Goal: Task Accomplishment & Management: Complete application form

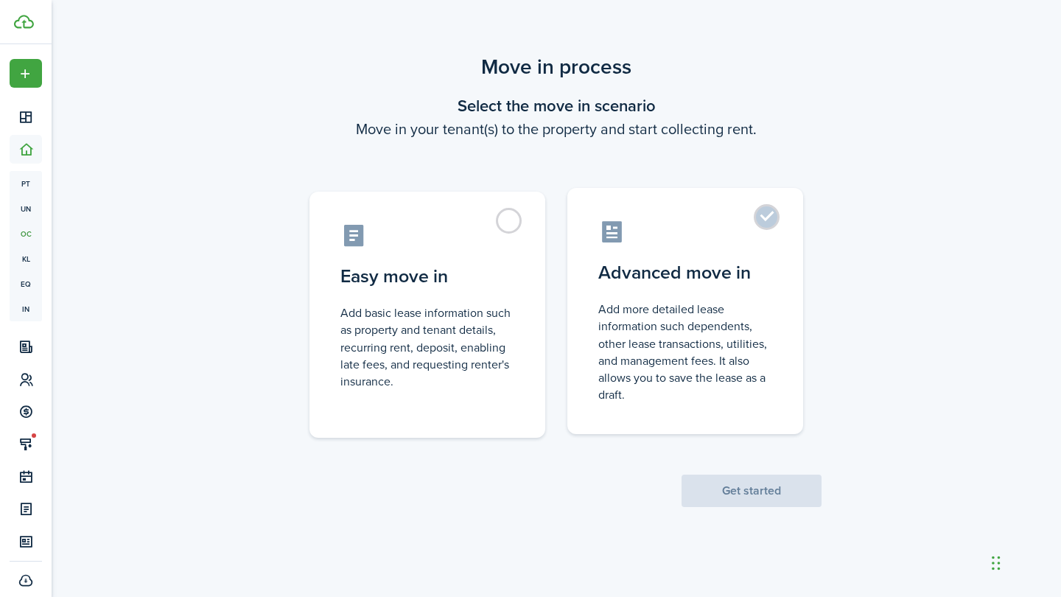
click at [674, 408] on label "Advanced move in Add more detailed lease information such dependents, other lea…" at bounding box center [685, 311] width 236 height 246
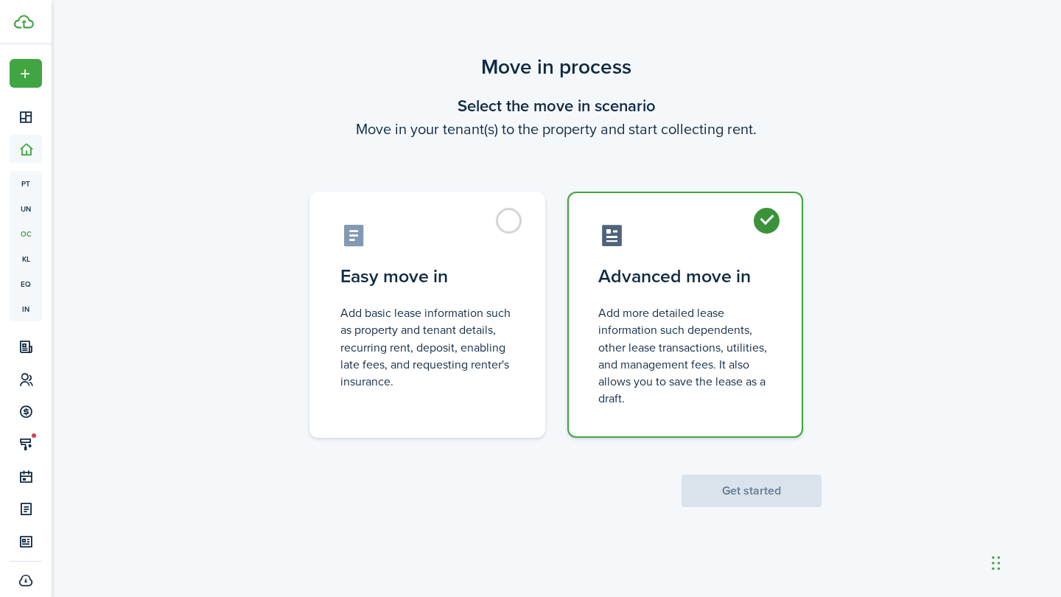
radio input "true"
click at [705, 485] on button "Get started" at bounding box center [752, 491] width 140 height 32
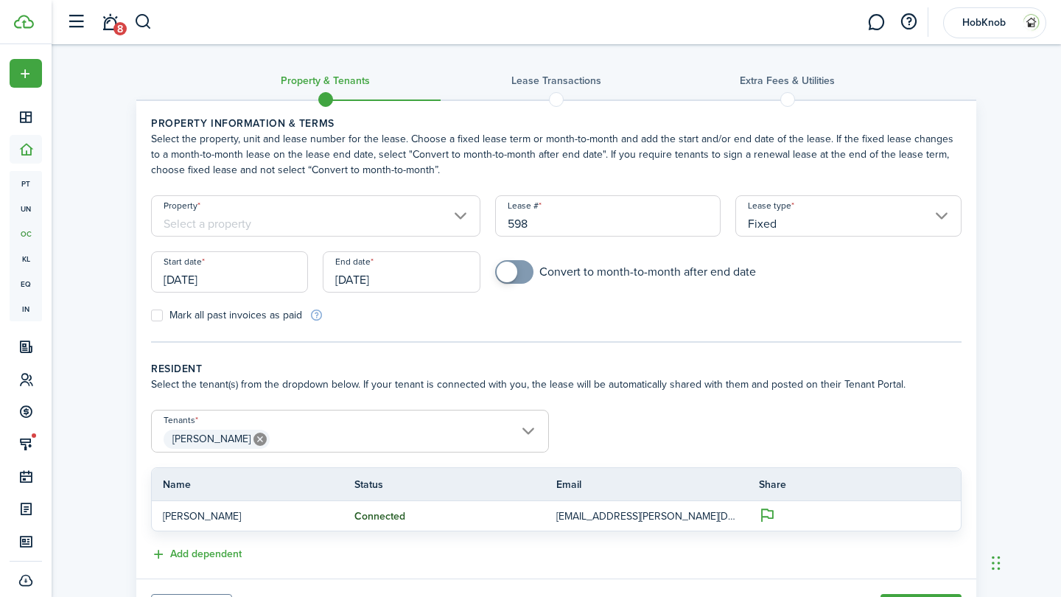
click at [445, 213] on input "Property" at bounding box center [315, 215] width 329 height 41
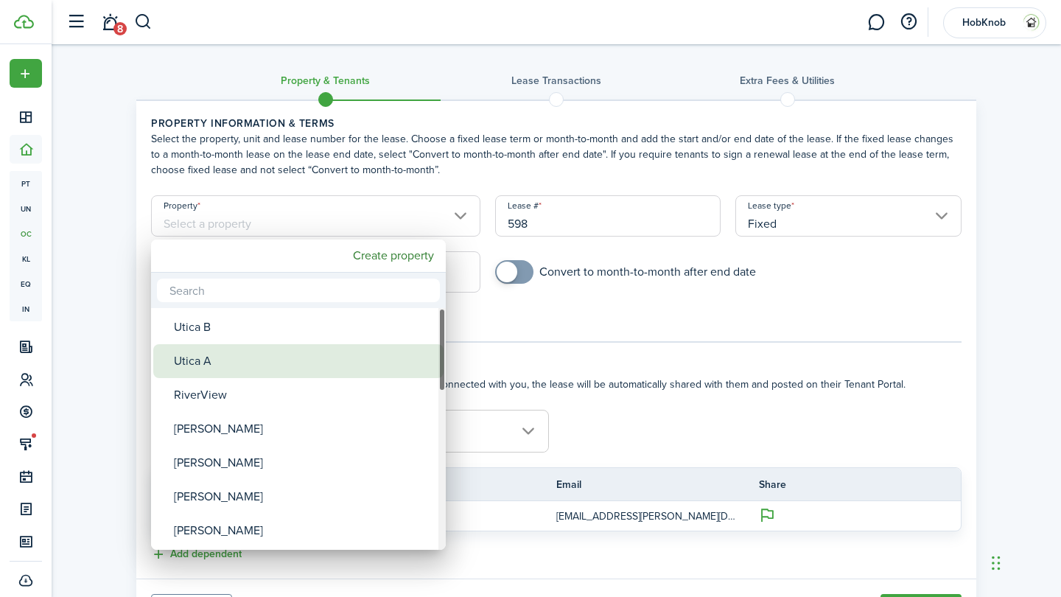
click at [324, 349] on div "Utica A" at bounding box center [304, 361] width 261 height 34
type input "Utica A"
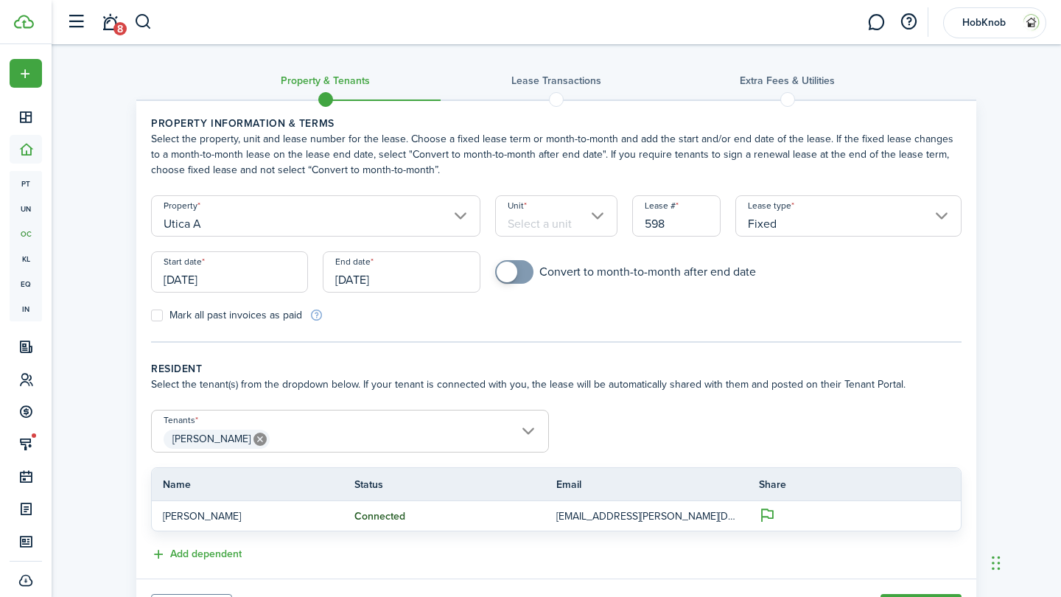
click at [536, 209] on input "Unit" at bounding box center [556, 215] width 123 height 41
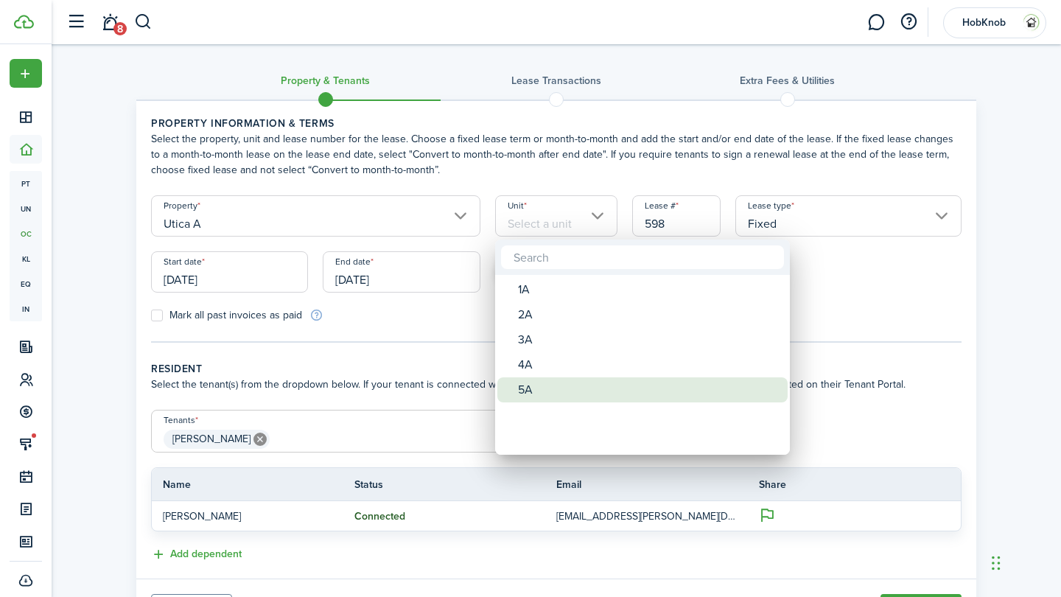
click at [527, 390] on div "5A" at bounding box center [648, 389] width 261 height 25
type input "5A"
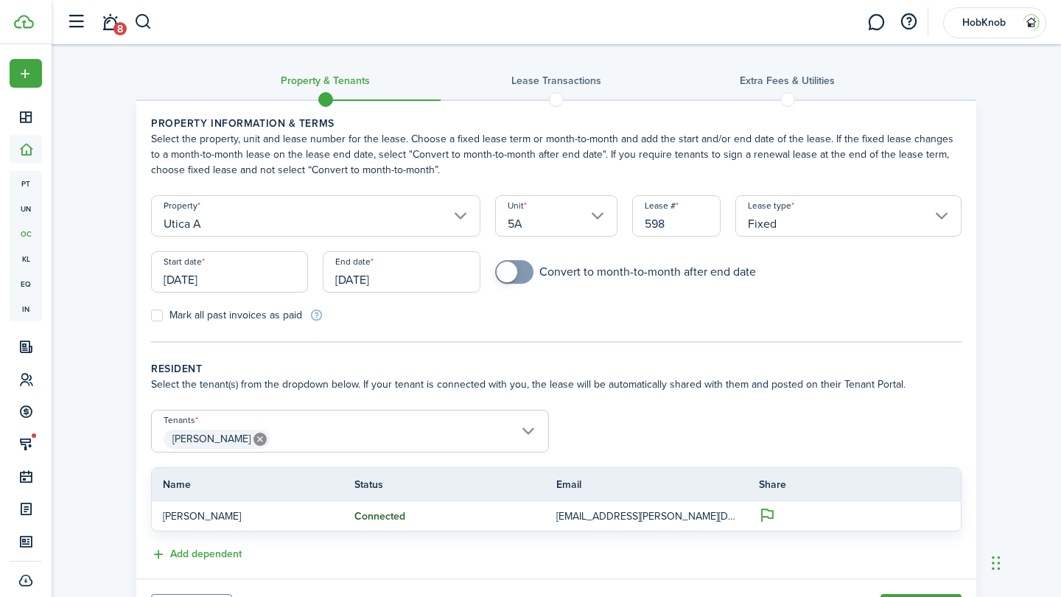
click at [794, 214] on input "Fixed" at bounding box center [848, 215] width 226 height 41
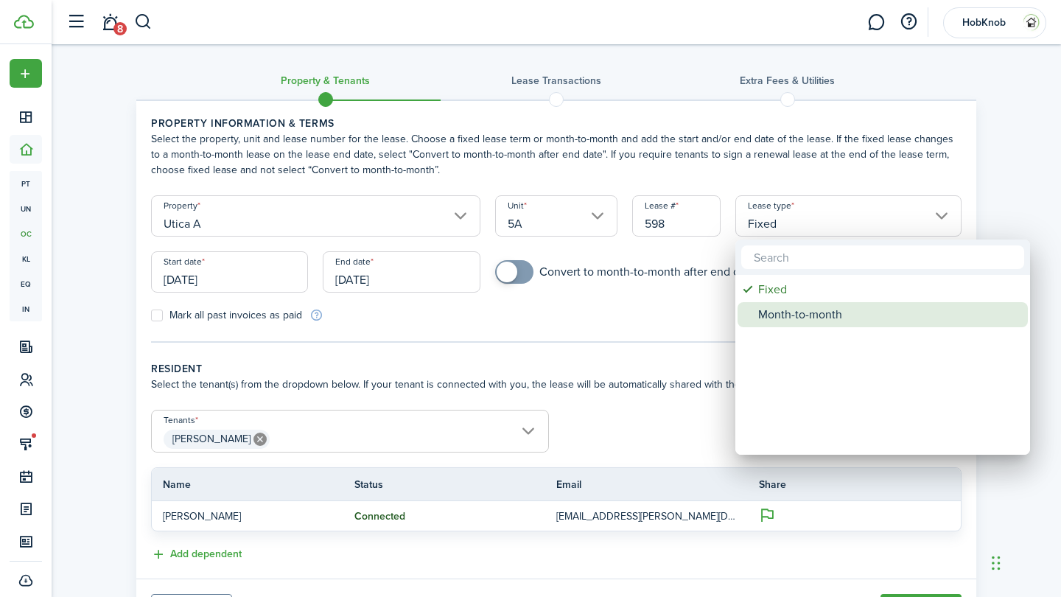
click at [794, 310] on div "Month-to-month" at bounding box center [888, 314] width 261 height 25
type input "Month-to-month"
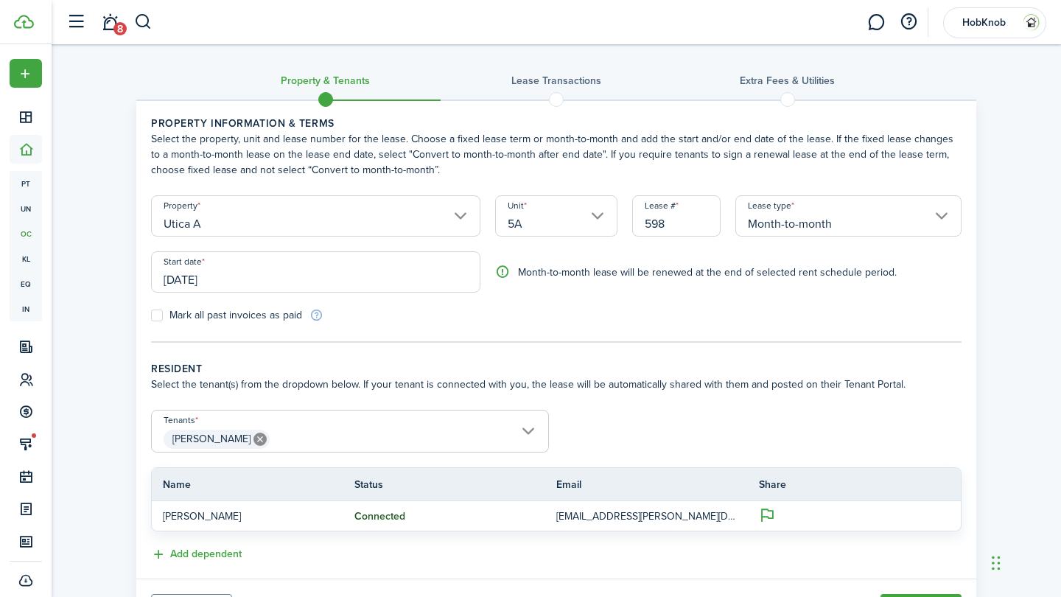
click at [375, 276] on input "[DATE]" at bounding box center [315, 271] width 329 height 41
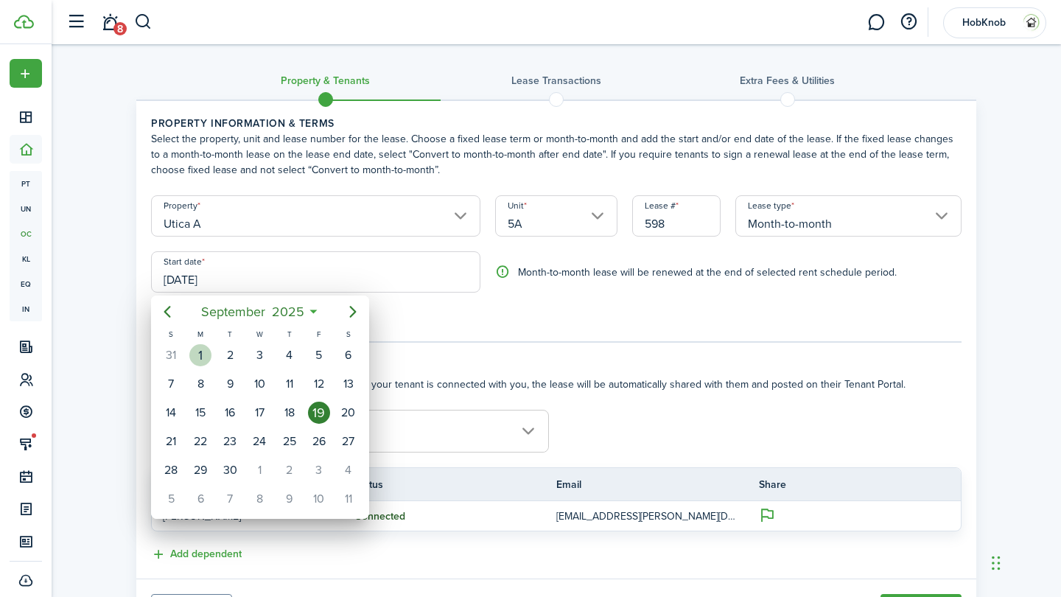
click at [203, 352] on div "1" at bounding box center [200, 355] width 22 height 22
type input "[DATE]"
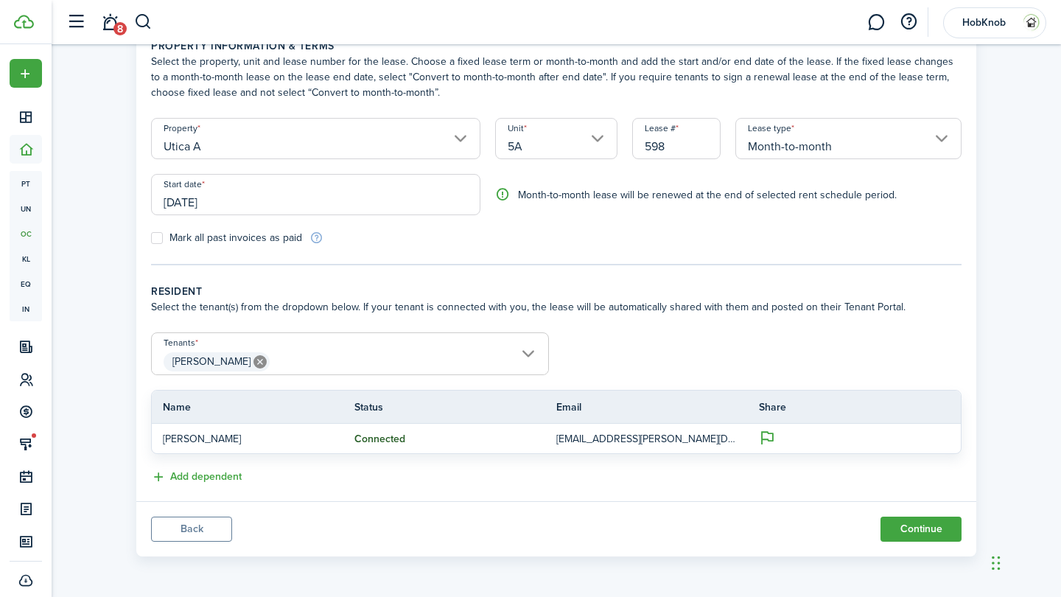
scroll to position [77, 0]
click at [912, 531] on button "Continue" at bounding box center [921, 529] width 81 height 25
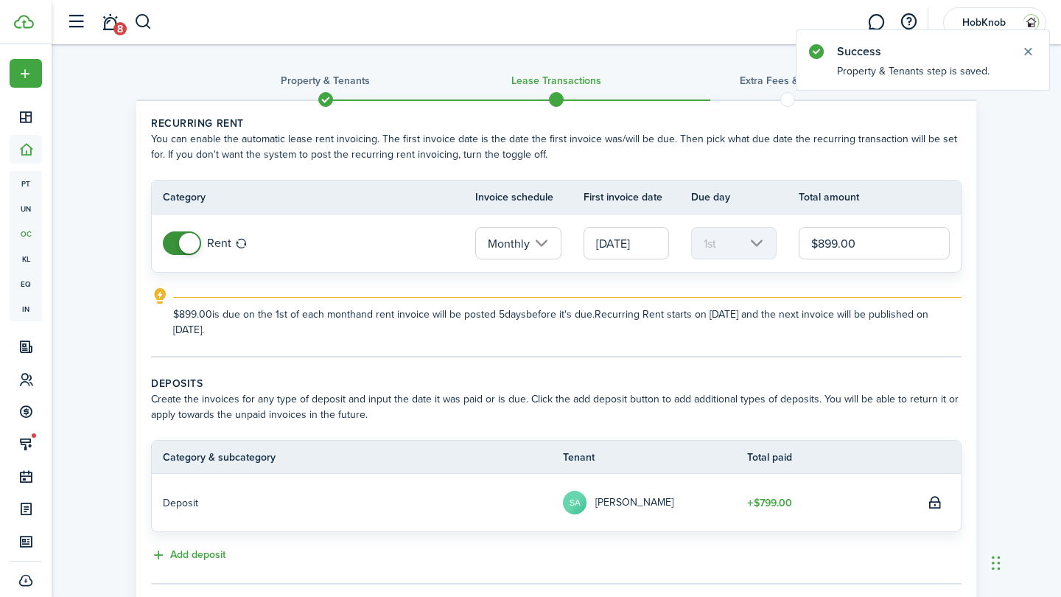
click at [622, 242] on input "[DATE]" at bounding box center [626, 243] width 85 height 32
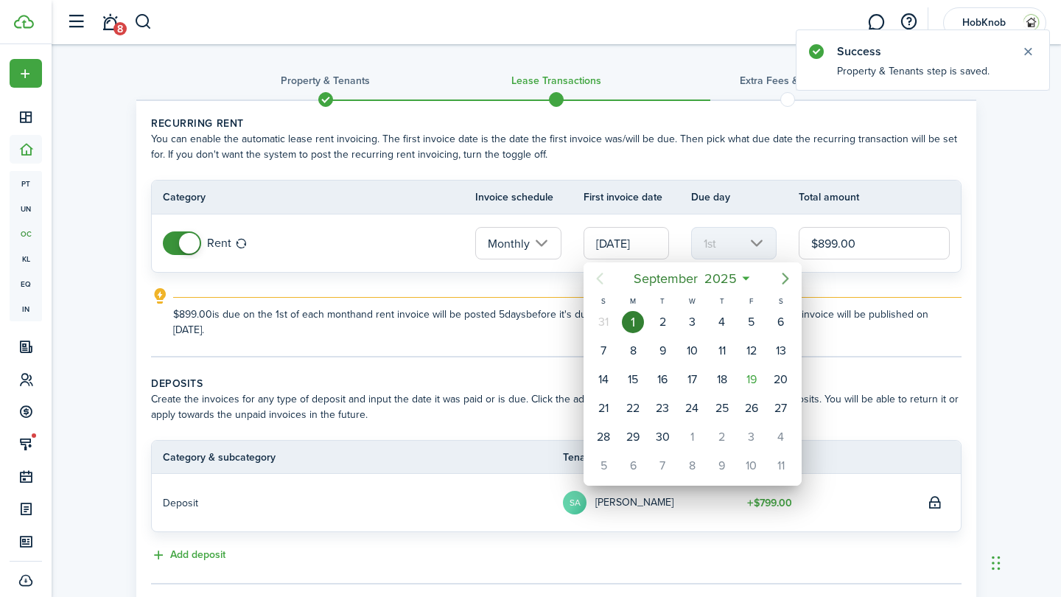
click at [784, 279] on icon "Next page" at bounding box center [786, 279] width 18 height 18
click at [791, 279] on icon "Next page" at bounding box center [786, 279] width 18 height 18
click at [698, 324] on div "1" at bounding box center [692, 322] width 22 height 22
type input "[DATE]"
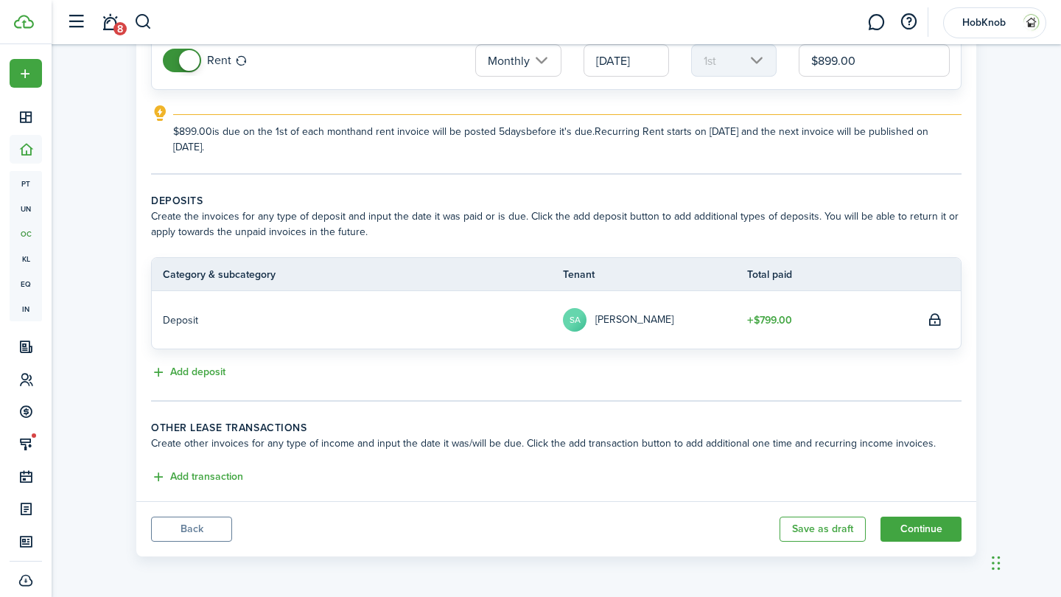
scroll to position [183, 0]
click at [221, 475] on button "Add transaction" at bounding box center [197, 477] width 92 height 17
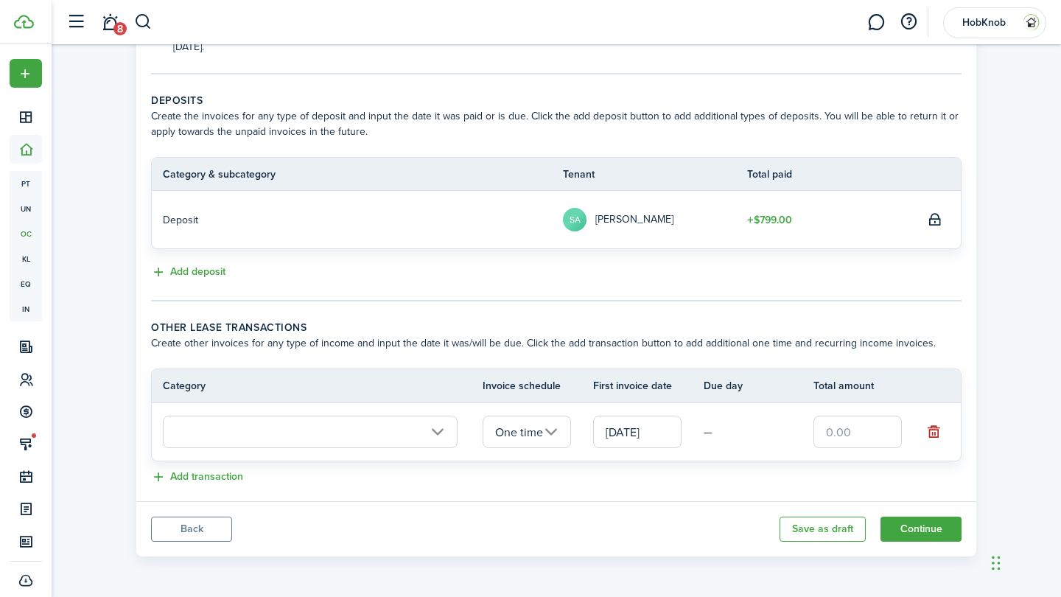
scroll to position [283, 0]
click at [845, 435] on input "text" at bounding box center [858, 432] width 88 height 32
click at [637, 425] on input "[DATE]" at bounding box center [637, 432] width 88 height 32
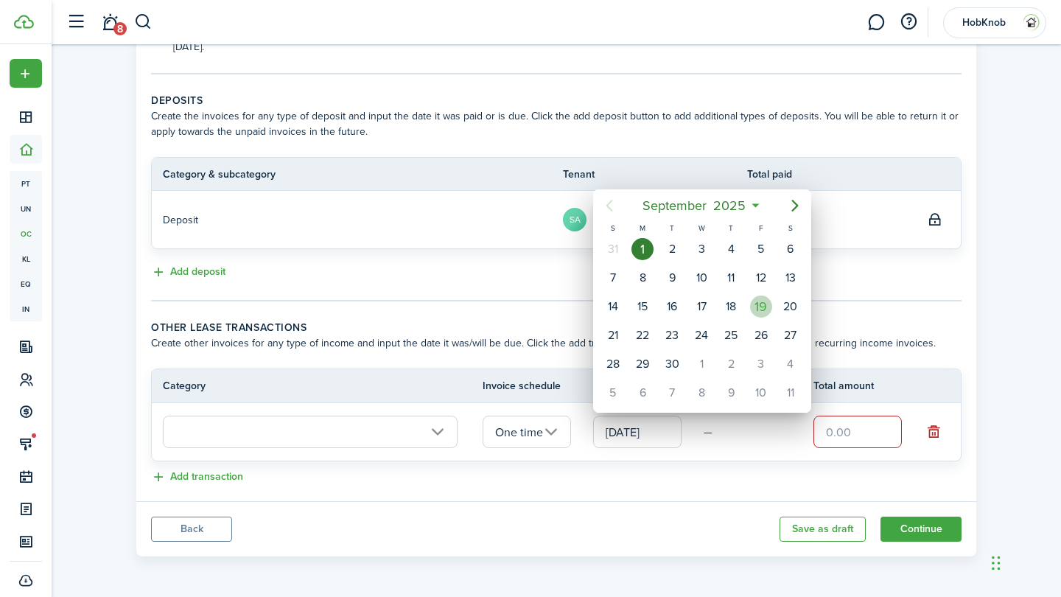
click at [766, 308] on div "19" at bounding box center [761, 307] width 22 height 22
type input "[DATE]"
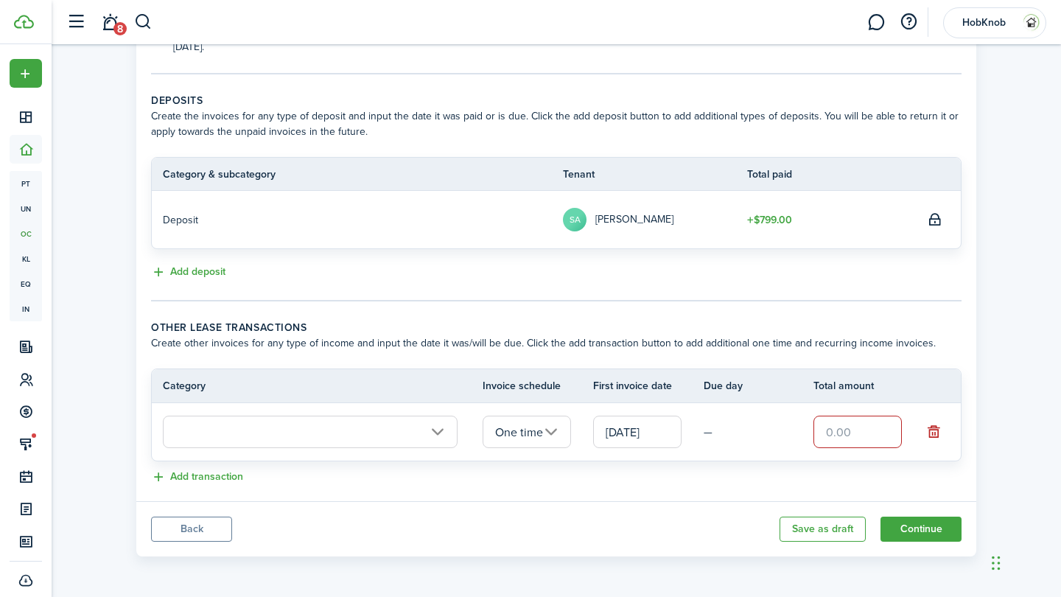
click at [841, 435] on input "text" at bounding box center [858, 432] width 88 height 32
click at [416, 427] on input "text" at bounding box center [310, 432] width 295 height 32
type input "$33.00"
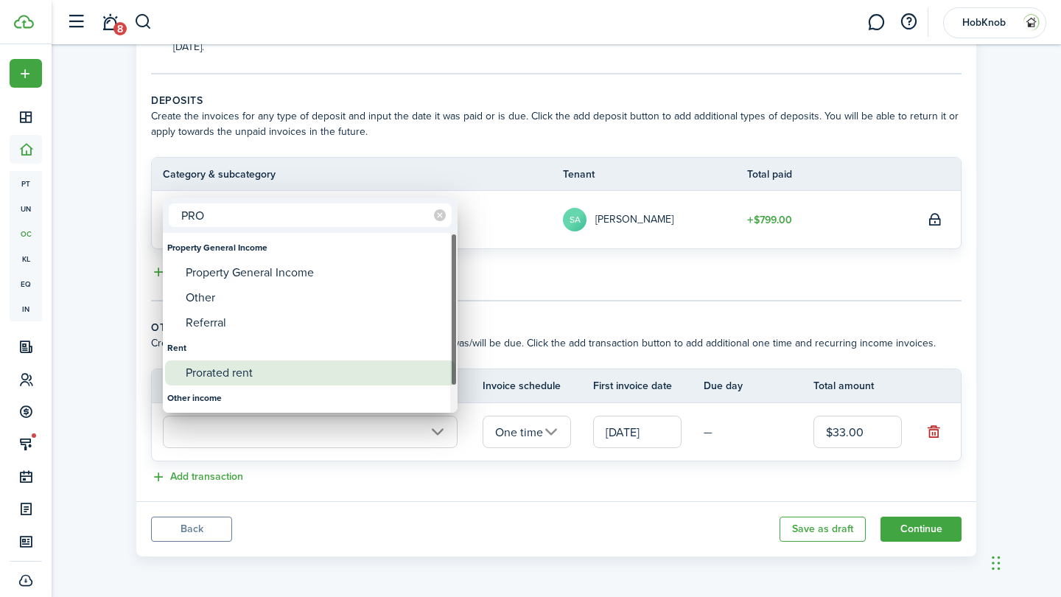
type input "PRO"
click at [252, 378] on div "Prorated rent" at bounding box center [316, 372] width 261 height 25
type input "Rent / Prorated rent"
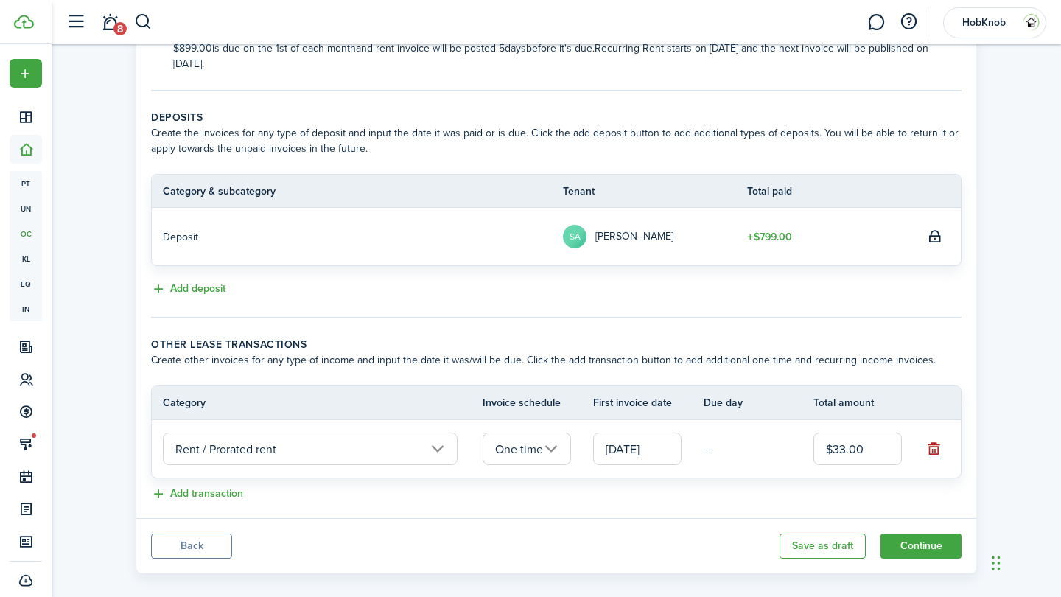
scroll to position [268, 0]
click at [633, 452] on input "[DATE]" at bounding box center [637, 447] width 88 height 32
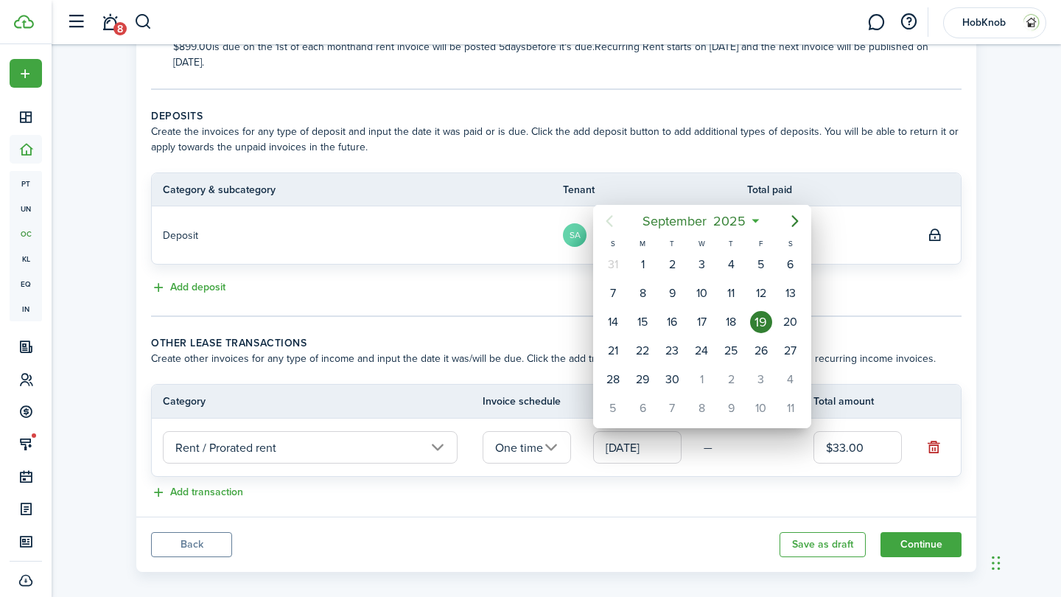
click at [880, 455] on div at bounding box center [530, 298] width 1297 height 833
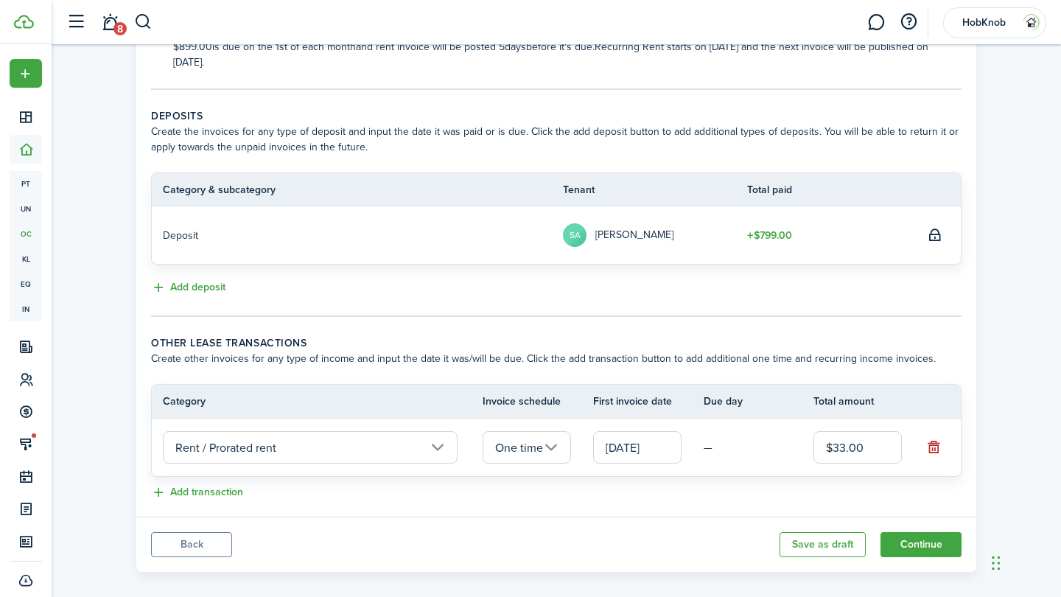
click at [856, 444] on input "$33.00" at bounding box center [858, 447] width 88 height 32
click at [845, 446] on input "$33.00" at bounding box center [858, 447] width 88 height 32
type input "$34.00"
click at [915, 546] on button "Continue" at bounding box center [921, 544] width 81 height 25
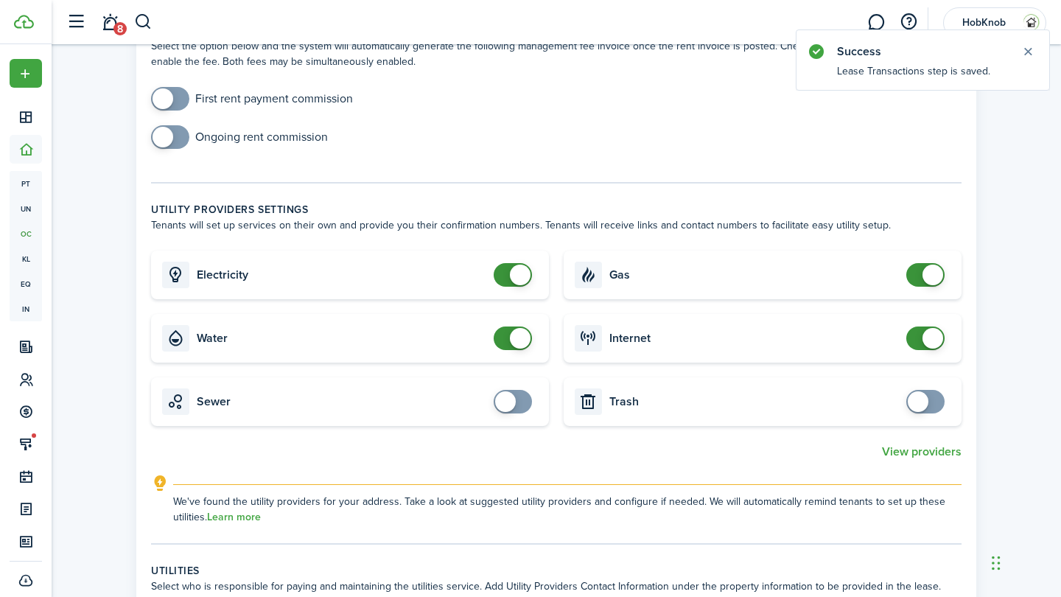
scroll to position [528, 0]
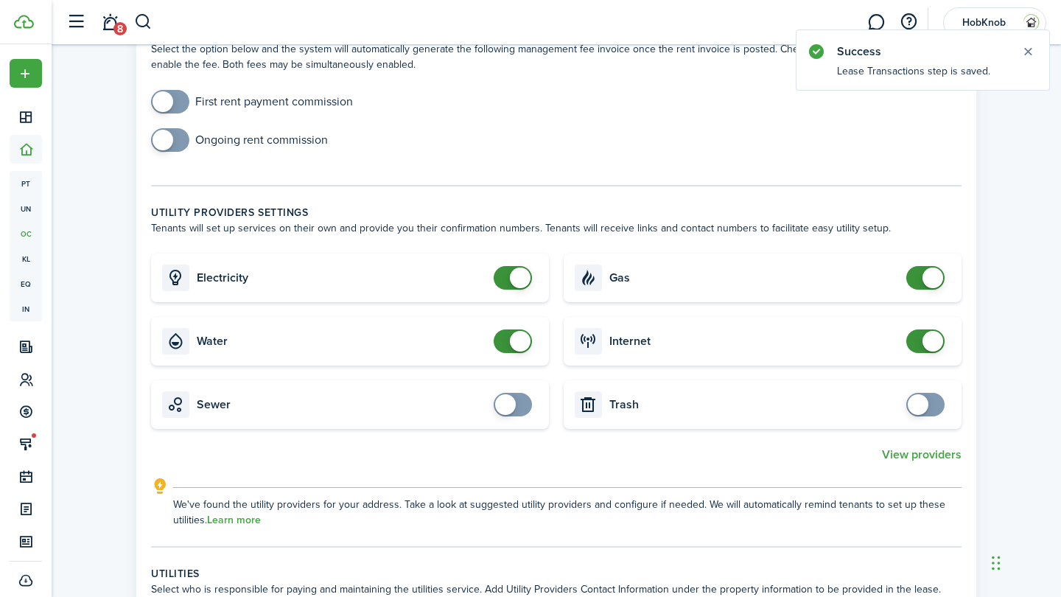
checkbox input "false"
click at [510, 331] on span at bounding box center [520, 341] width 21 height 21
checkbox input "false"
click at [520, 268] on span at bounding box center [520, 278] width 21 height 21
checkbox input "false"
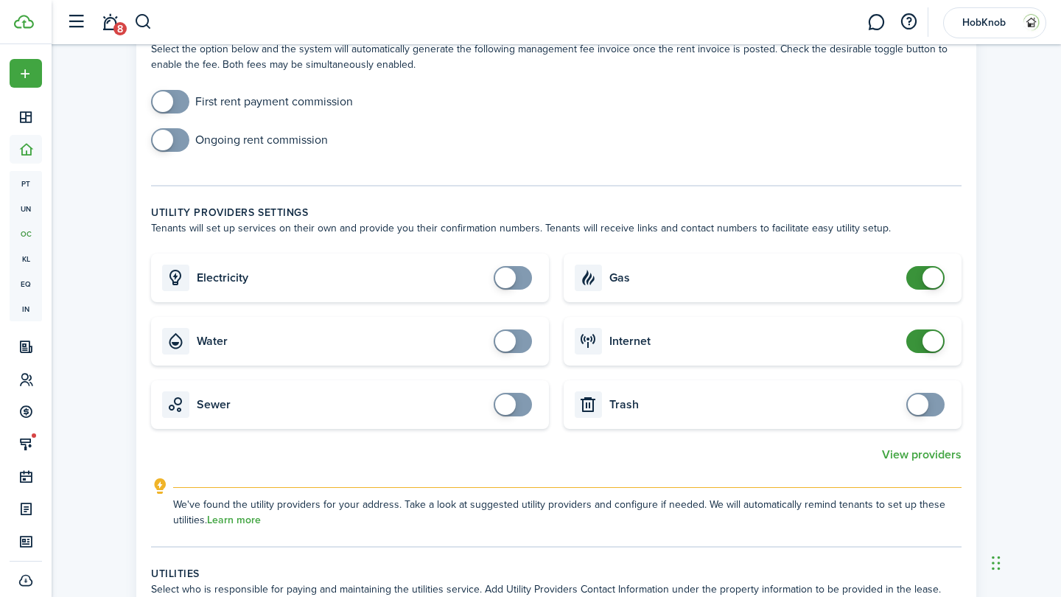
click at [927, 268] on span at bounding box center [933, 278] width 21 height 21
checkbox input "false"
click at [931, 331] on span at bounding box center [933, 341] width 21 height 21
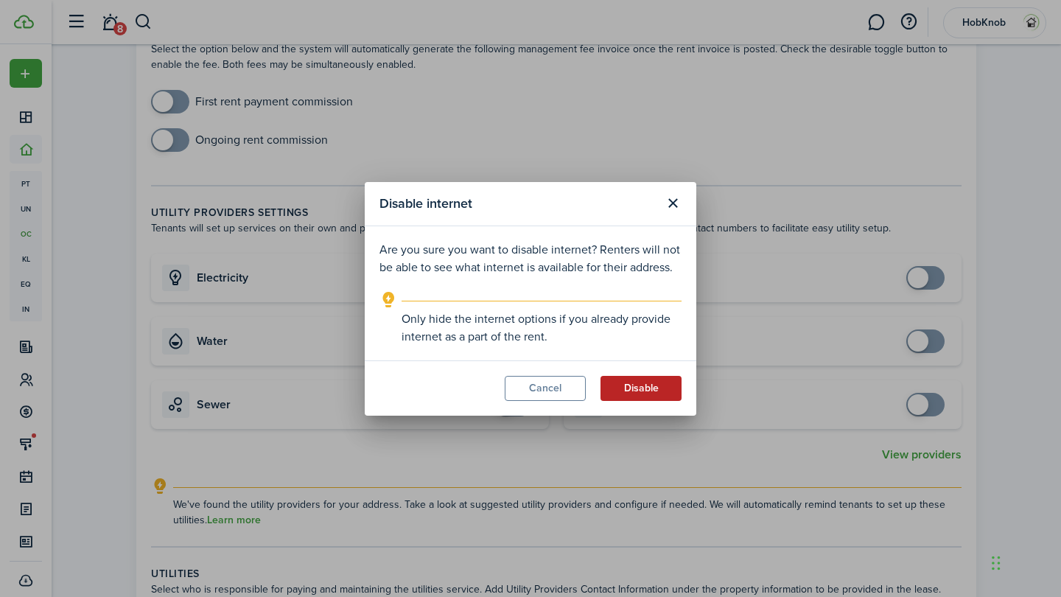
click at [655, 396] on button "Disable" at bounding box center [641, 388] width 81 height 25
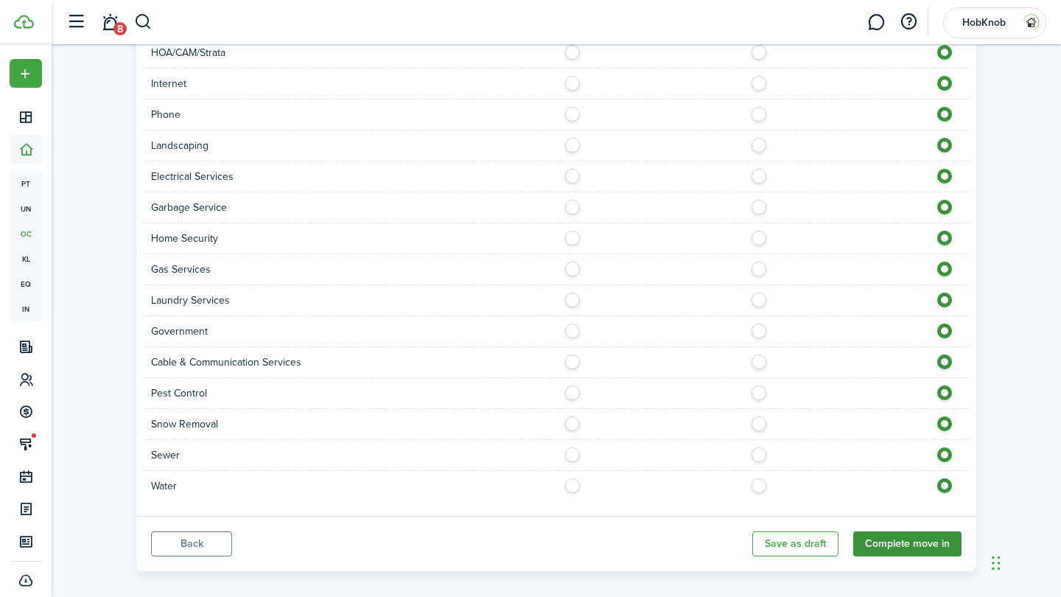
scroll to position [1207, 0]
click at [923, 536] on button "Complete move in" at bounding box center [907, 544] width 108 height 25
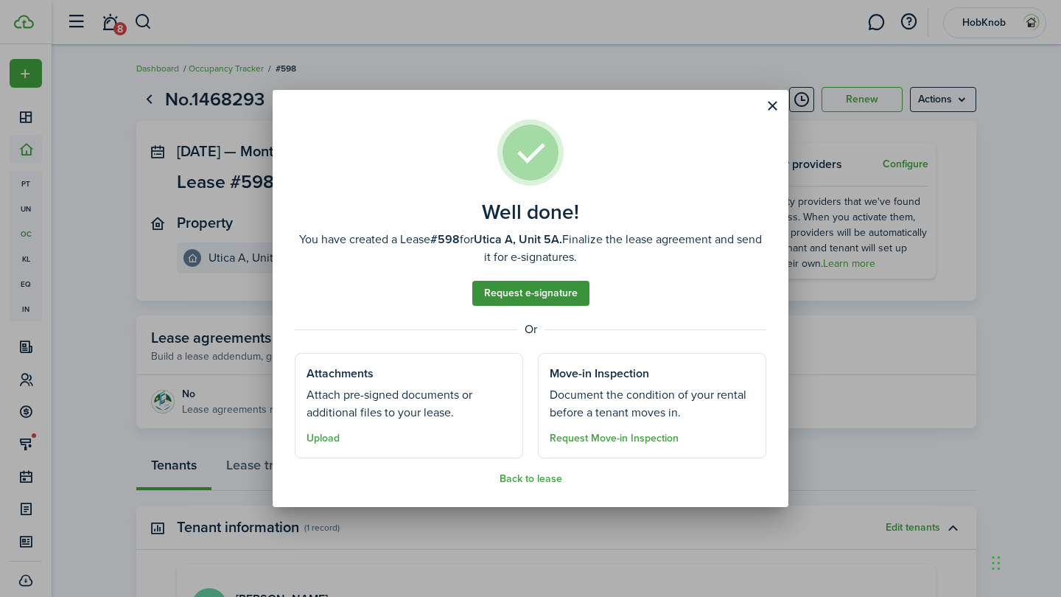
click at [553, 293] on link "Request e-signature" at bounding box center [530, 293] width 117 height 25
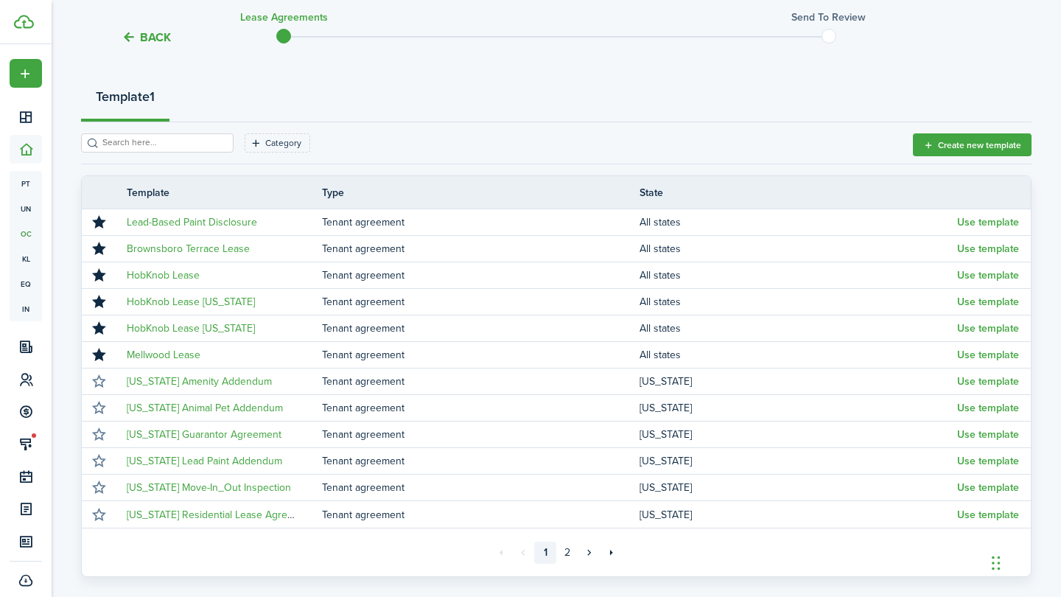
scroll to position [158, 0]
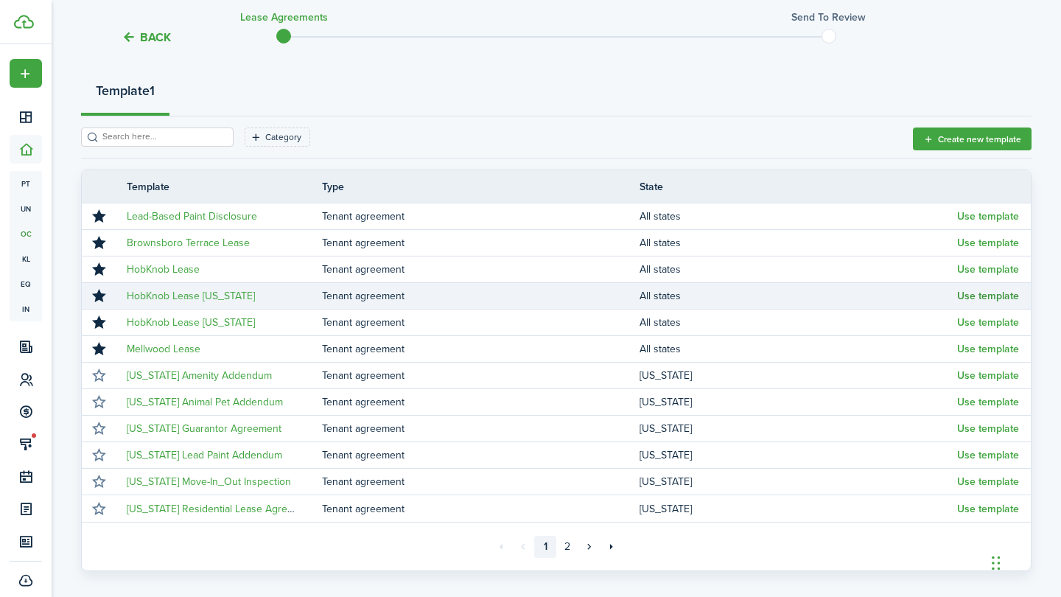
click at [989, 297] on button "Use template" at bounding box center [988, 296] width 62 height 12
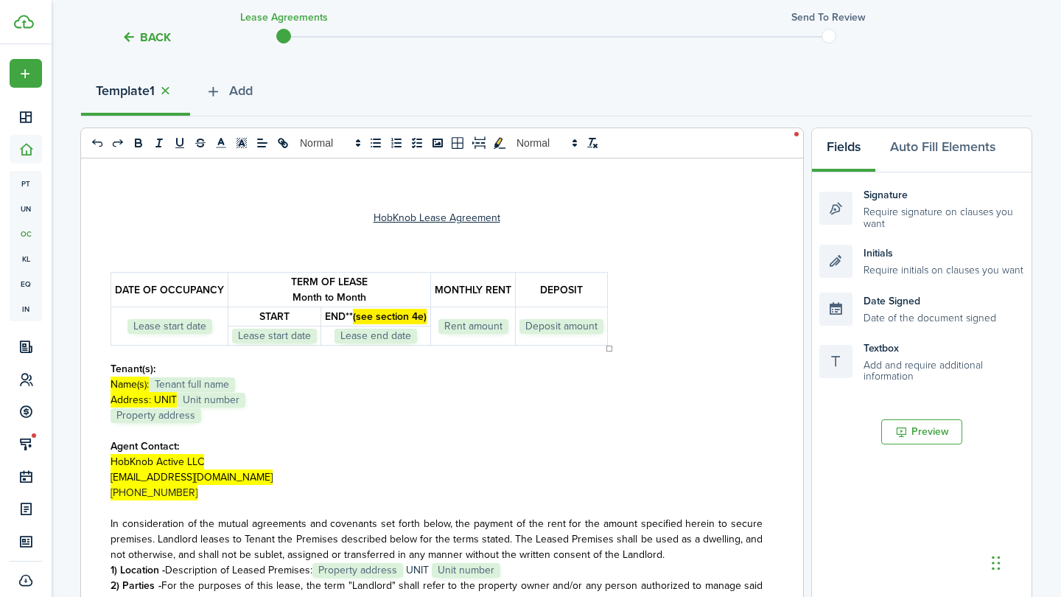
click at [215, 324] on p "﻿ Lease start date ﻿" at bounding box center [169, 325] width 109 height 15
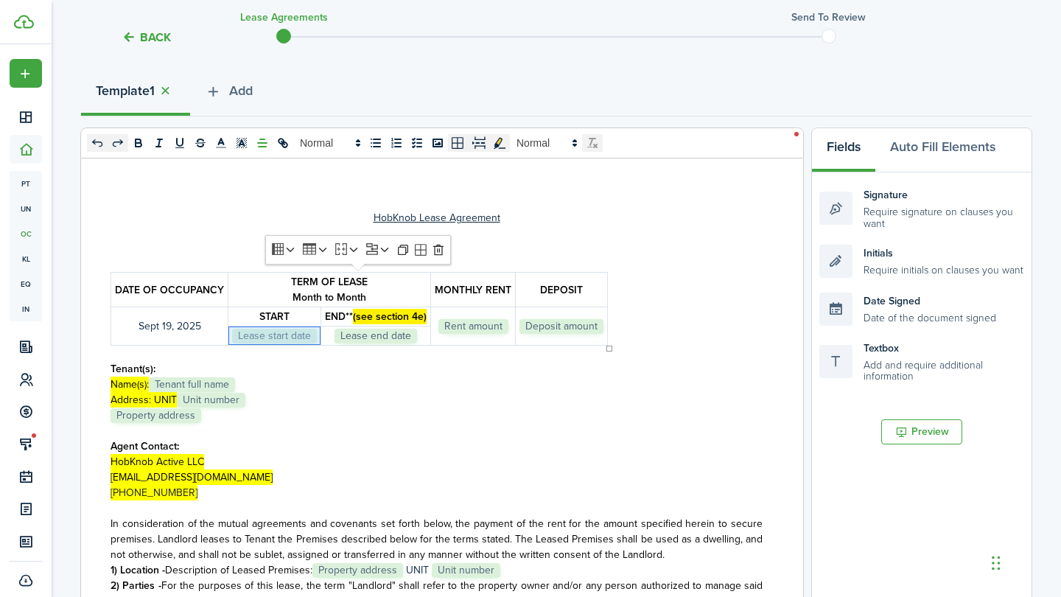
click at [315, 338] on td "﻿ Lease start date ﻿" at bounding box center [274, 335] width 93 height 19
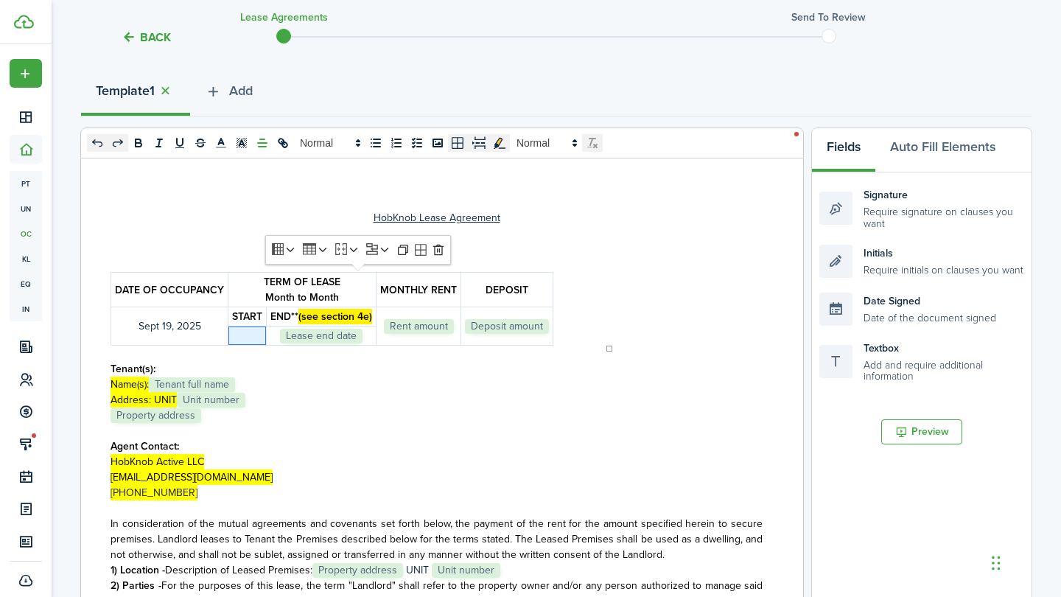
click at [366, 338] on p "﻿ Lease end date ﻿" at bounding box center [321, 335] width 102 height 15
click at [456, 330] on td "﻿ Rent amount ﻿" at bounding box center [419, 326] width 85 height 38
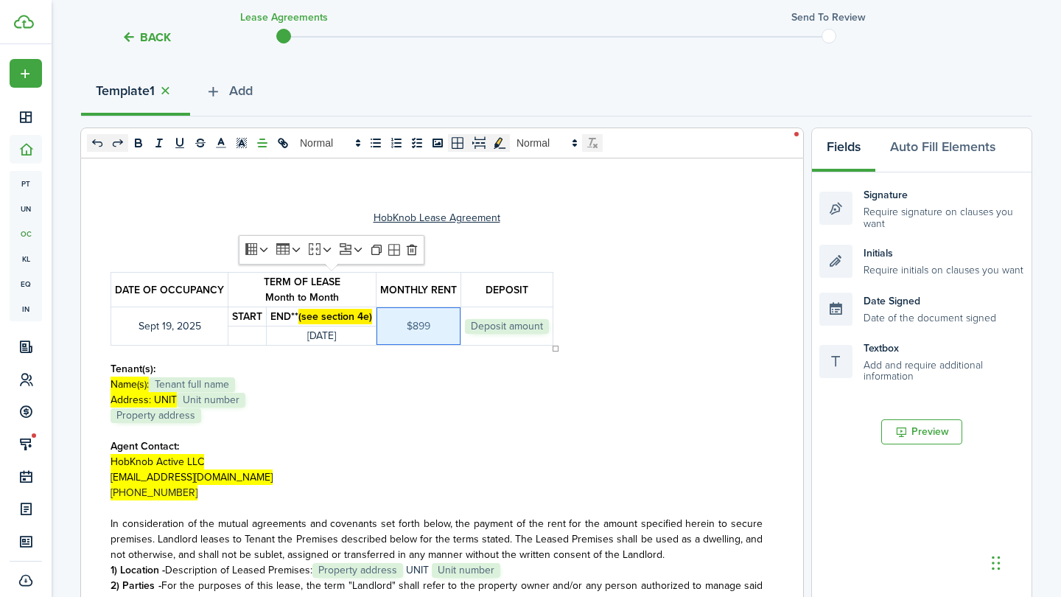
click at [549, 328] on td "﻿ Deposit amount ﻿" at bounding box center [507, 326] width 92 height 38
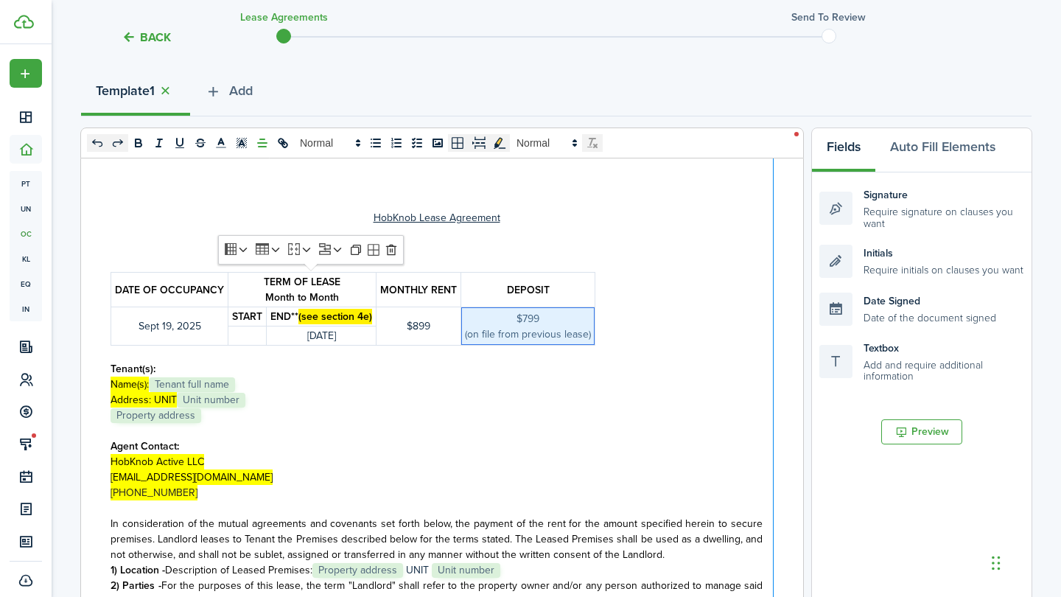
drag, startPoint x: 593, startPoint y: 306, endPoint x: 773, endPoint y: 340, distance: 183.1
click at [773, 340] on div at bounding box center [773, 447] width 1 height 579
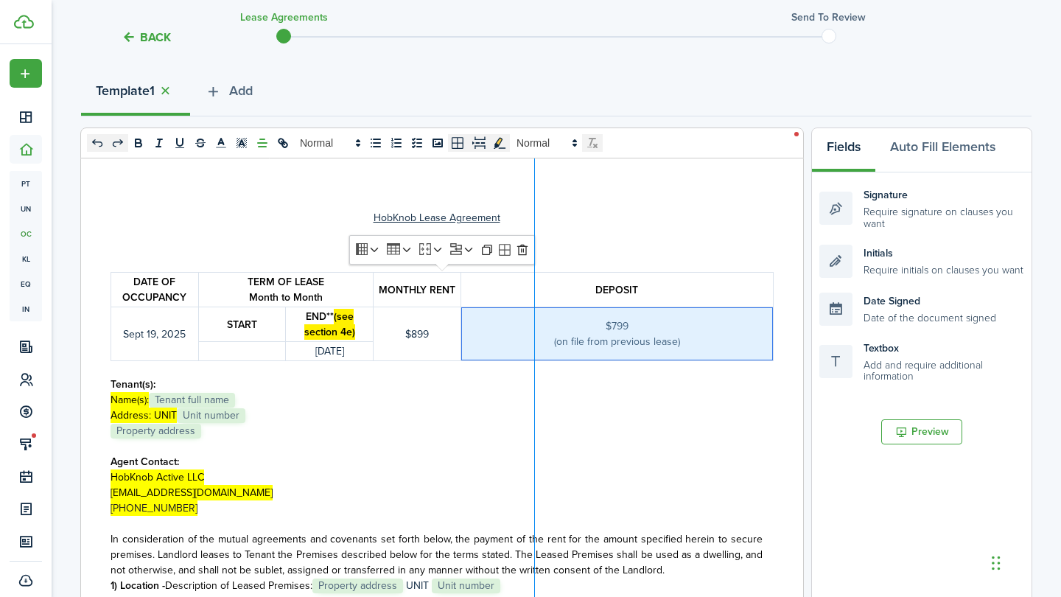
drag, startPoint x: 459, startPoint y: 293, endPoint x: 534, endPoint y: 310, distance: 76.9
click at [534, 310] on div at bounding box center [535, 447] width 4 height 579
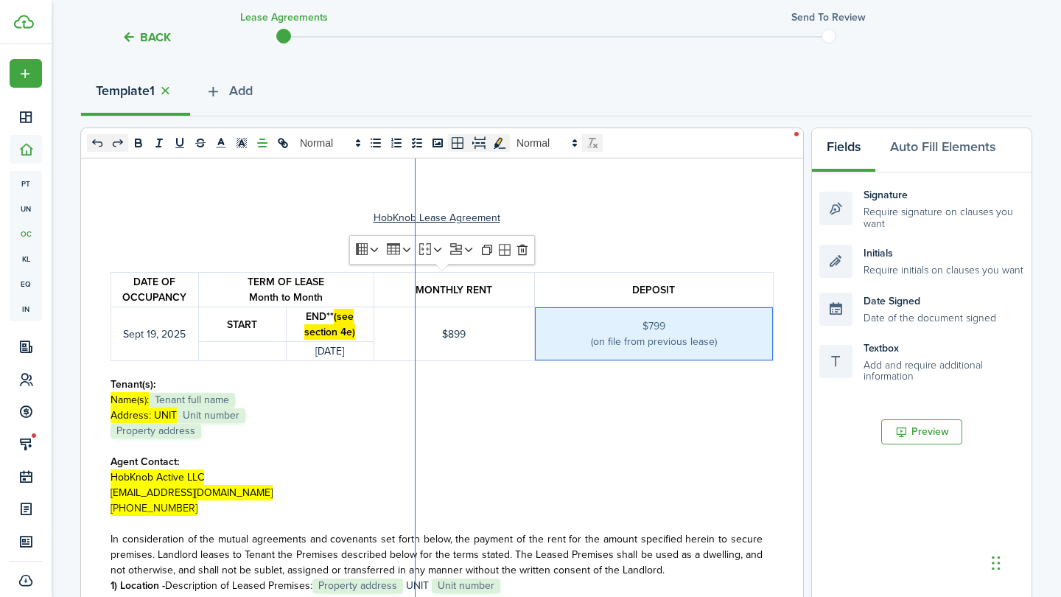
drag, startPoint x: 374, startPoint y: 290, endPoint x: 425, endPoint y: 296, distance: 51.3
click at [416, 296] on div at bounding box center [415, 447] width 1 height 579
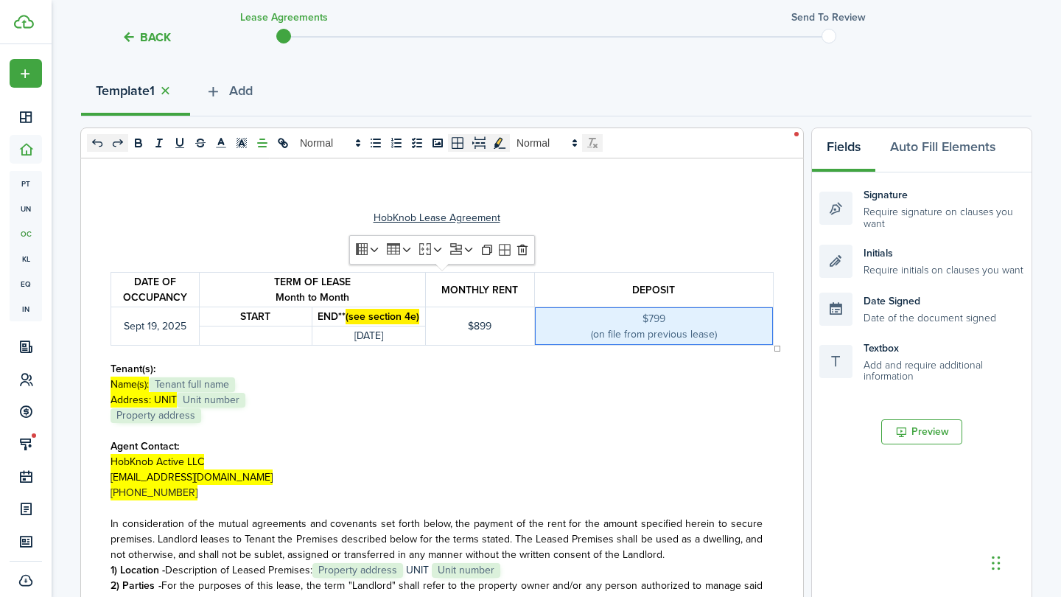
click at [412, 338] on p "[DATE]" at bounding box center [368, 335] width 105 height 15
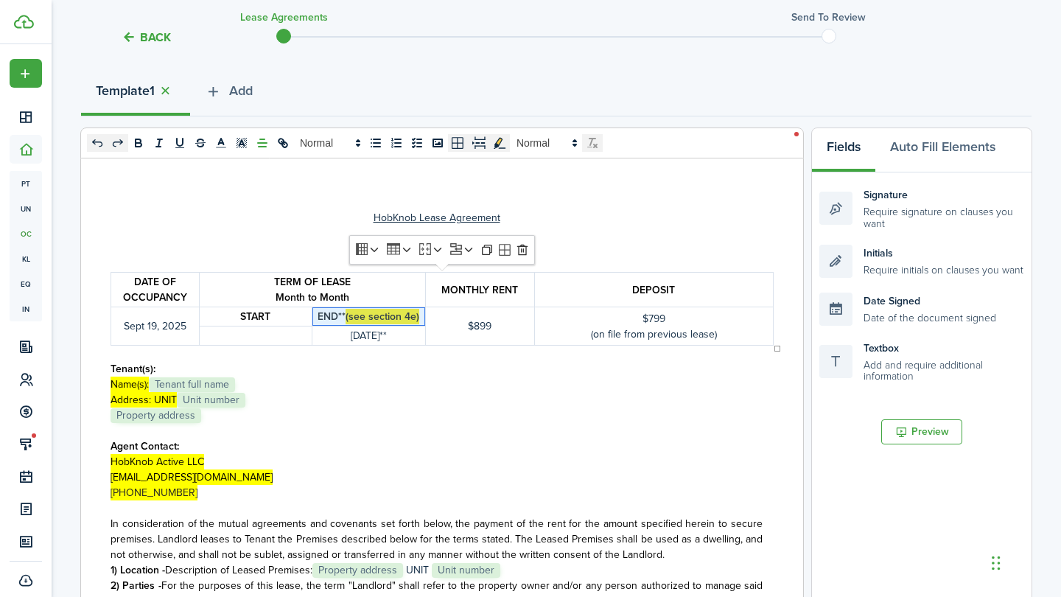
click at [347, 318] on mark "(see section 4e)" at bounding box center [383, 316] width 74 height 15
click at [422, 317] on td "END (see section 4e)" at bounding box center [368, 316] width 113 height 19
click at [408, 381] on p "Name(s): ﻿ Tenant full name ﻿" at bounding box center [437, 384] width 652 height 15
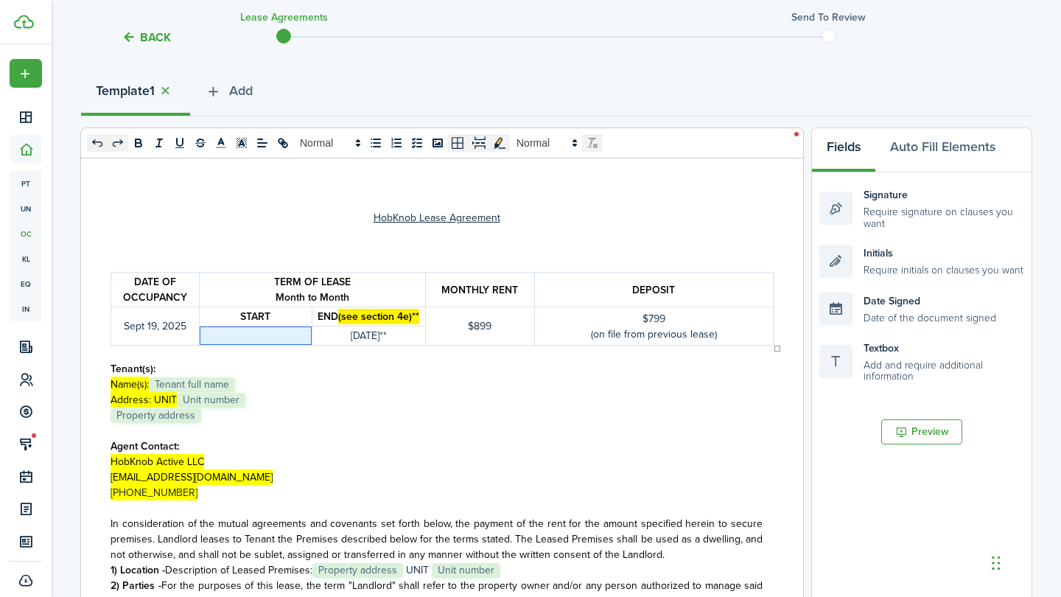
click at [274, 339] on p "﻿" at bounding box center [255, 335] width 105 height 15
click at [301, 391] on p "Name(s): ﻿ Tenant full name ﻿" at bounding box center [437, 384] width 652 height 15
click at [186, 263] on p at bounding box center [437, 263] width 652 height 15
click at [360, 378] on p "Name(s): ﻿ Tenant full name ﻿" at bounding box center [437, 384] width 652 height 15
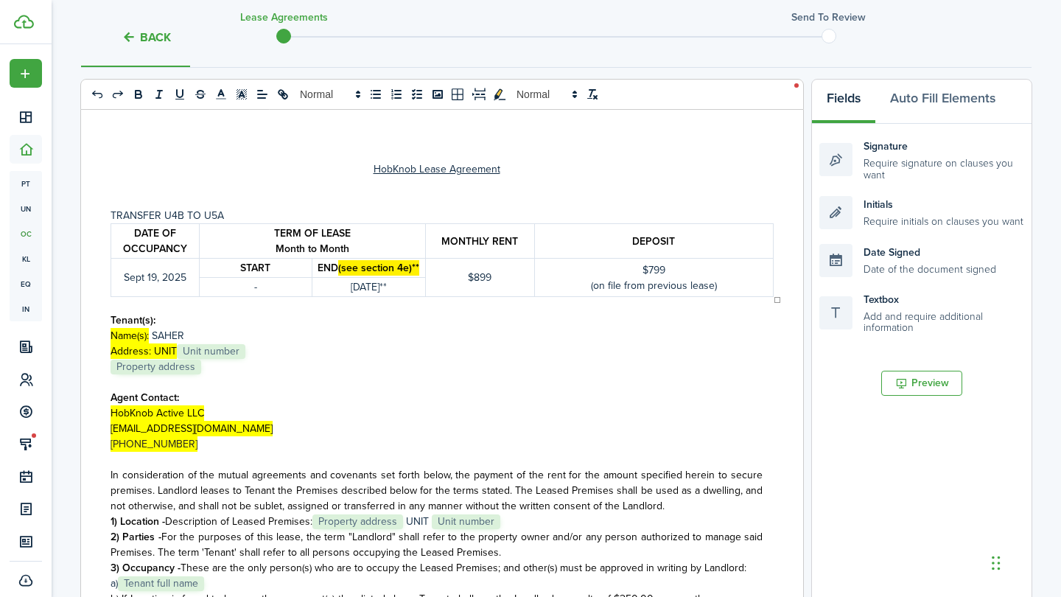
scroll to position [209, 0]
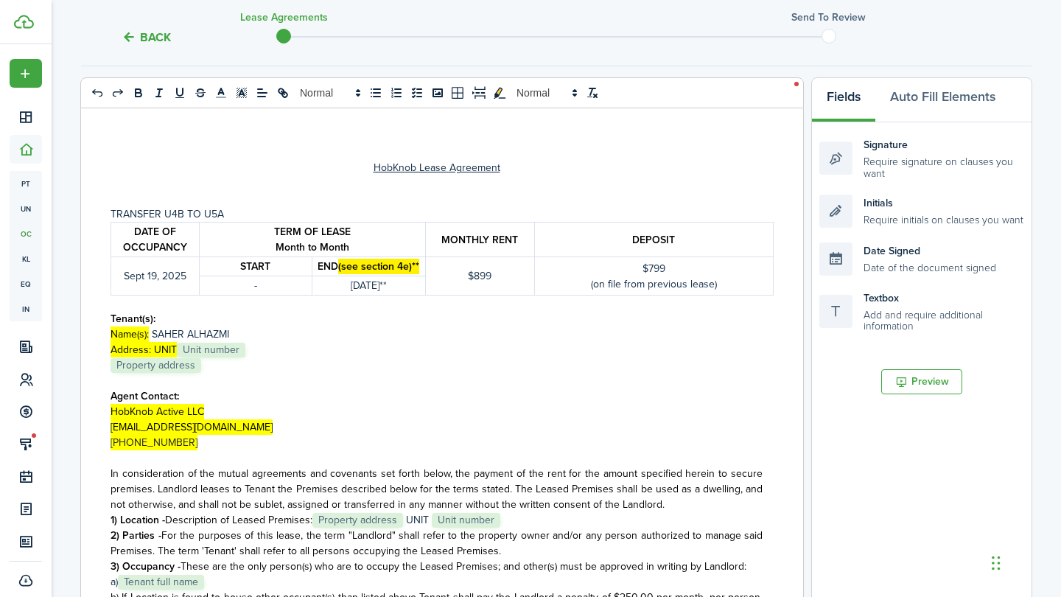
click at [250, 346] on p "Address: UNIT ﻿ Unit number ﻿" at bounding box center [437, 349] width 652 height 15
click at [217, 365] on p "﻿ Property address ﻿" at bounding box center [437, 364] width 652 height 15
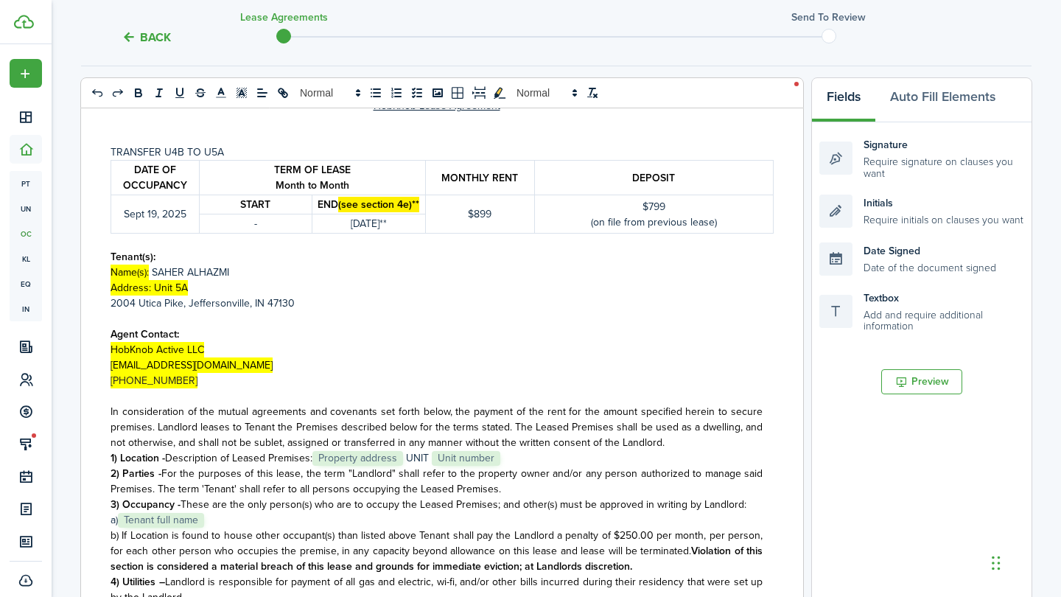
scroll to position [62, 0]
click at [506, 460] on p "1) Location - Description of Leased Premises : ﻿ Property address ﻿ UNIT ﻿ Unit…" at bounding box center [437, 457] width 652 height 15
click at [234, 522] on p "a)﻿ Tenant full name ﻿" at bounding box center [437, 519] width 652 height 15
click at [158, 214] on p "﻿[DATE]" at bounding box center [155, 213] width 80 height 15
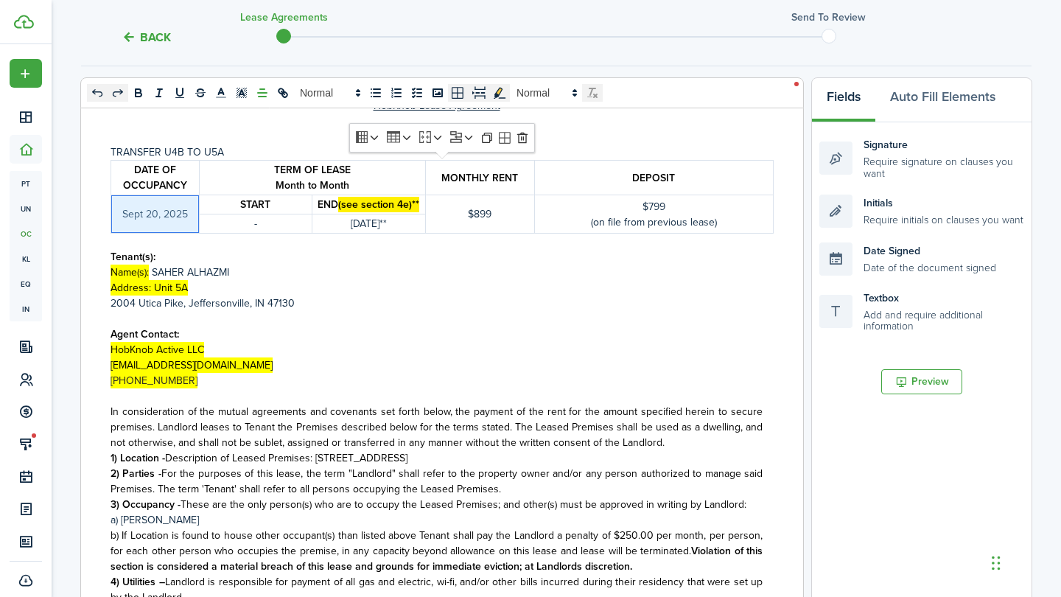
click at [443, 326] on p "Agent Contact:" at bounding box center [437, 333] width 652 height 15
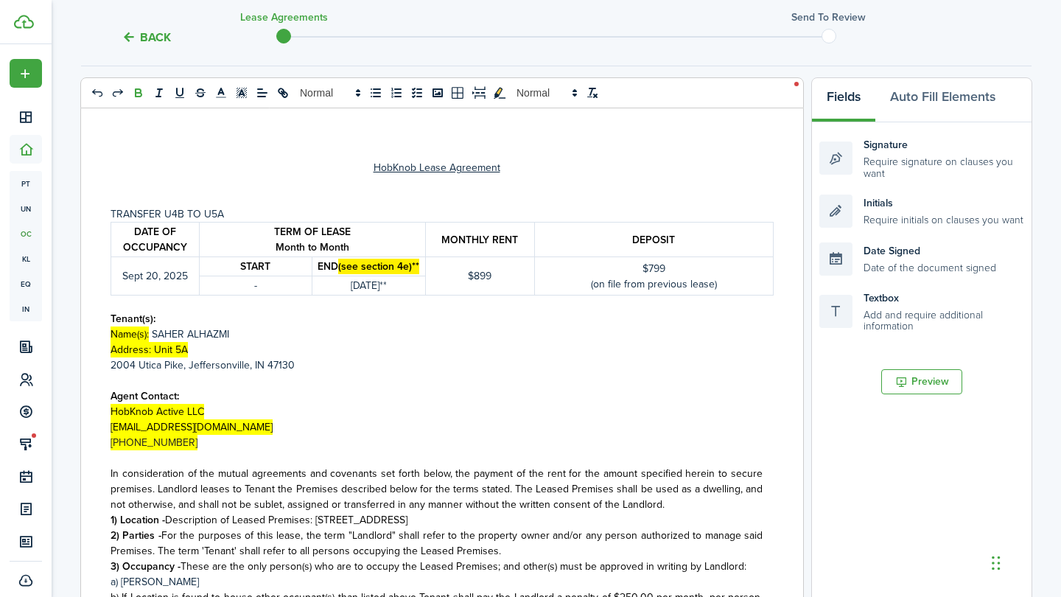
scroll to position [0, 0]
drag, startPoint x: 535, startPoint y: 242, endPoint x: 573, endPoint y: 256, distance: 40.8
click at [573, 256] on div at bounding box center [573, 397] width 1 height 579
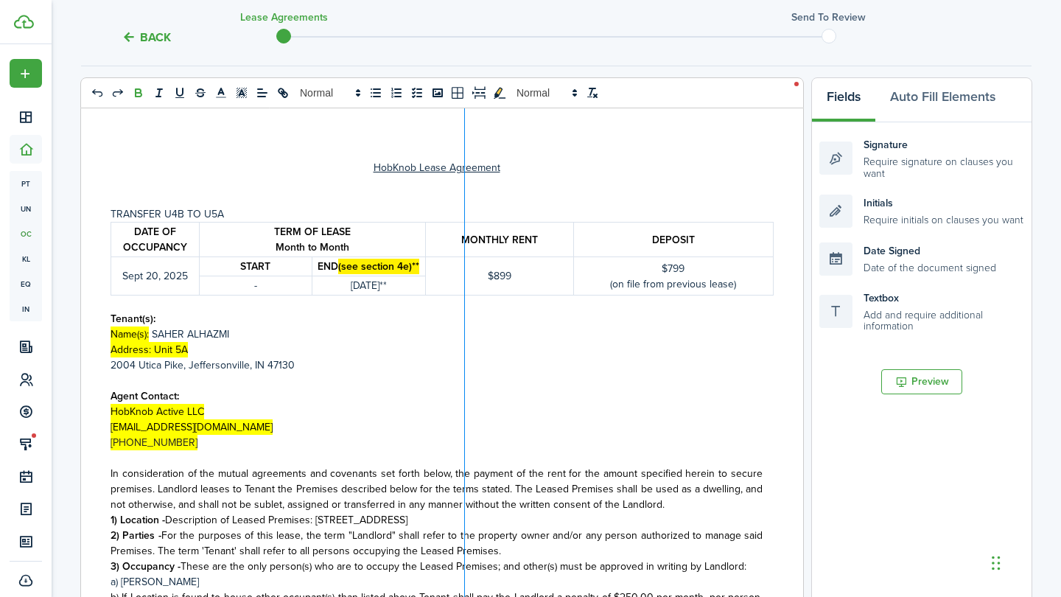
drag, startPoint x: 426, startPoint y: 237, endPoint x: 464, endPoint y: 240, distance: 38.4
click at [464, 240] on div at bounding box center [464, 397] width 1 height 579
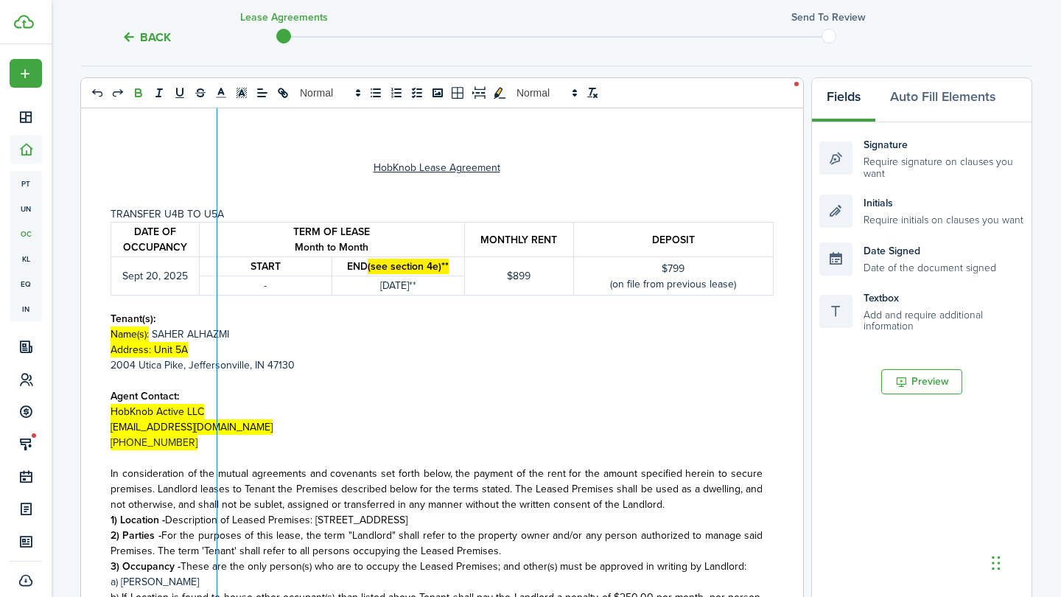
drag, startPoint x: 198, startPoint y: 239, endPoint x: 220, endPoint y: 239, distance: 22.1
click at [219, 239] on div at bounding box center [217, 397] width 4 height 579
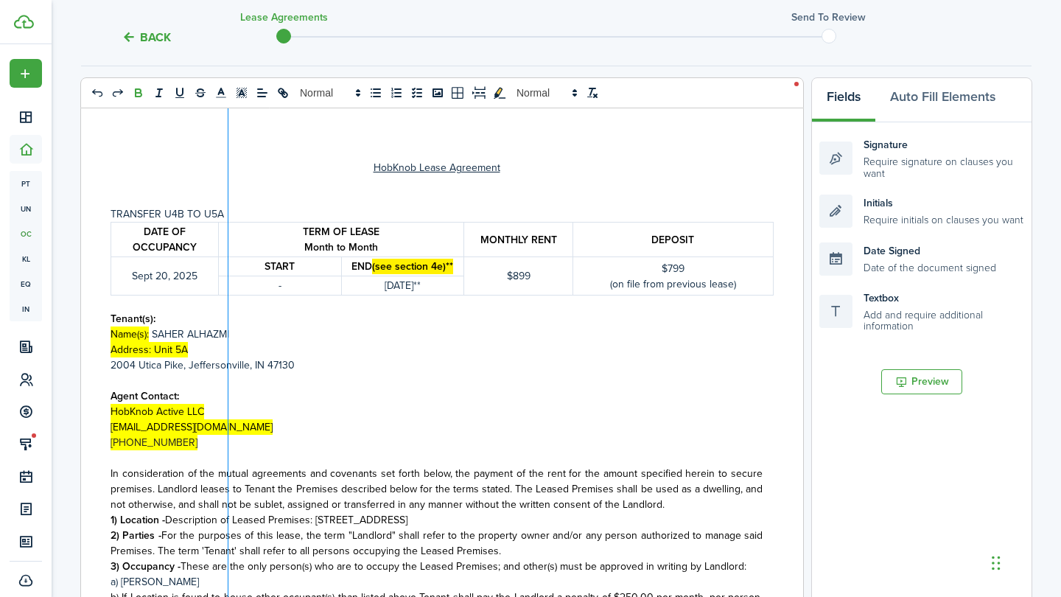
drag, startPoint x: 219, startPoint y: 239, endPoint x: 230, endPoint y: 239, distance: 11.1
click at [228, 239] on div at bounding box center [228, 397] width 1 height 579
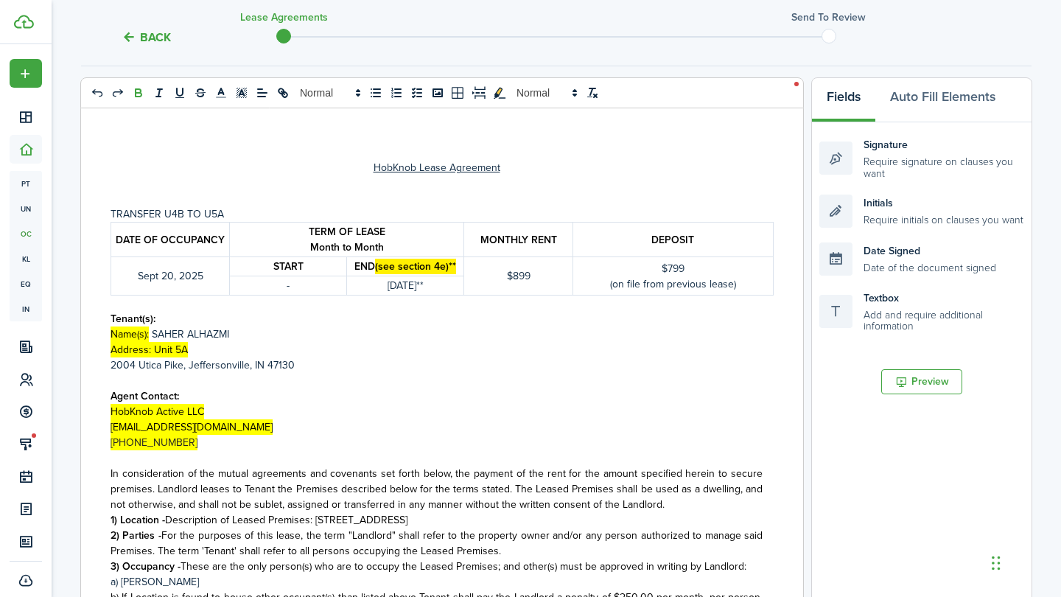
click at [324, 315] on p "Tenant(s):" at bounding box center [437, 318] width 652 height 15
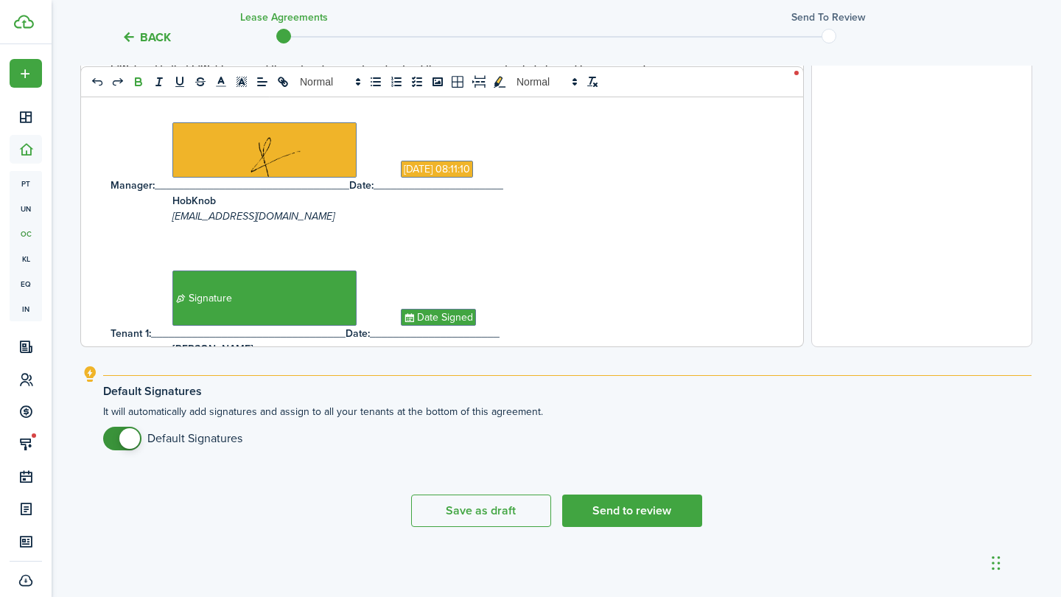
scroll to position [549, 0]
click at [626, 503] on button "Send to review" at bounding box center [632, 510] width 140 height 32
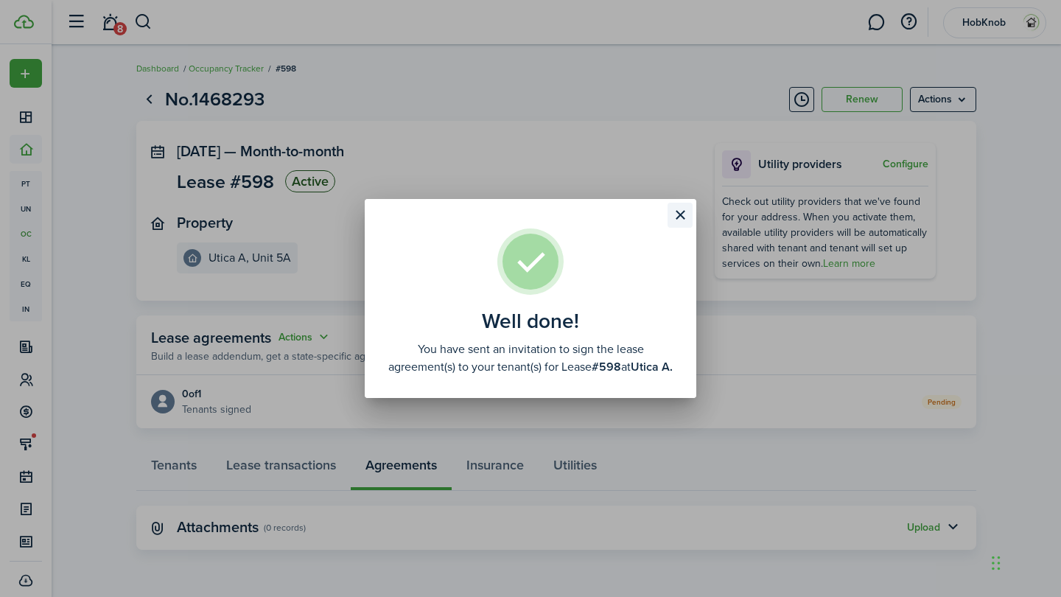
click at [681, 209] on button "Close modal" at bounding box center [680, 215] width 25 height 25
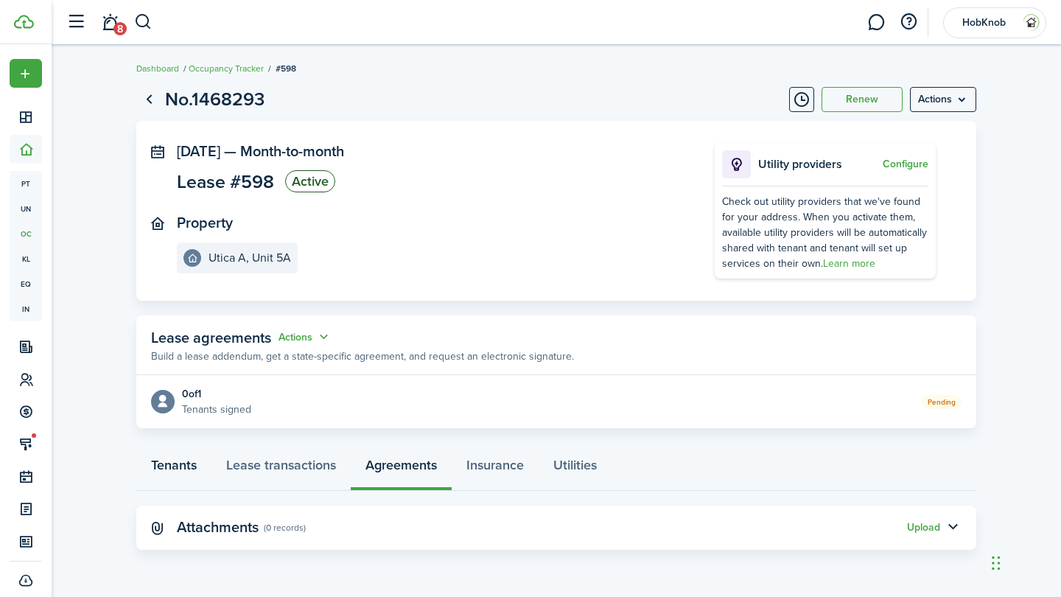
click at [183, 466] on link "Tenants" at bounding box center [173, 469] width 75 height 44
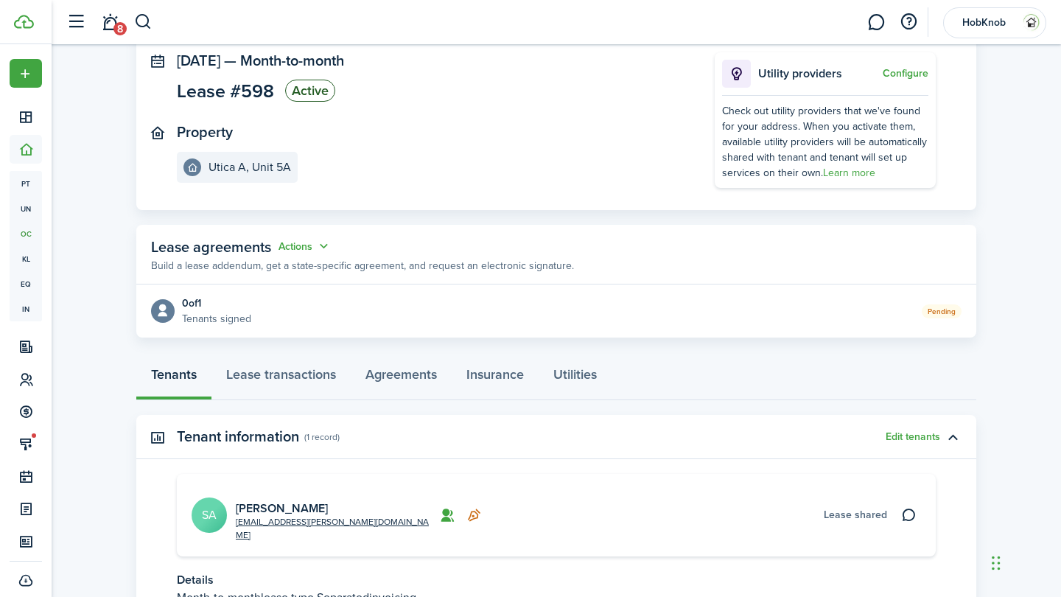
scroll to position [100, 0]
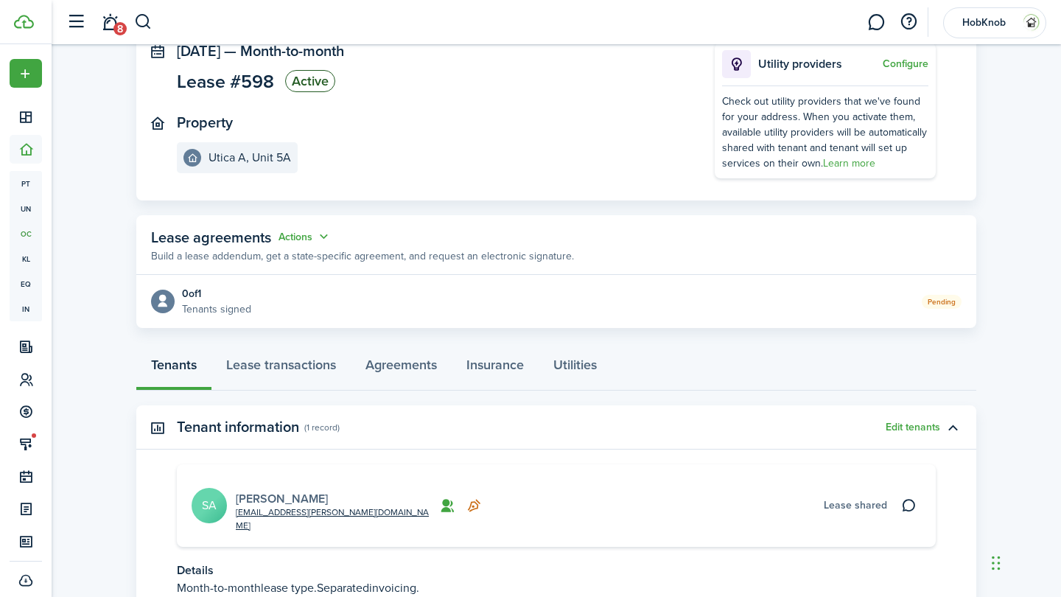
click at [251, 492] on link "[PERSON_NAME]" at bounding box center [282, 498] width 92 height 17
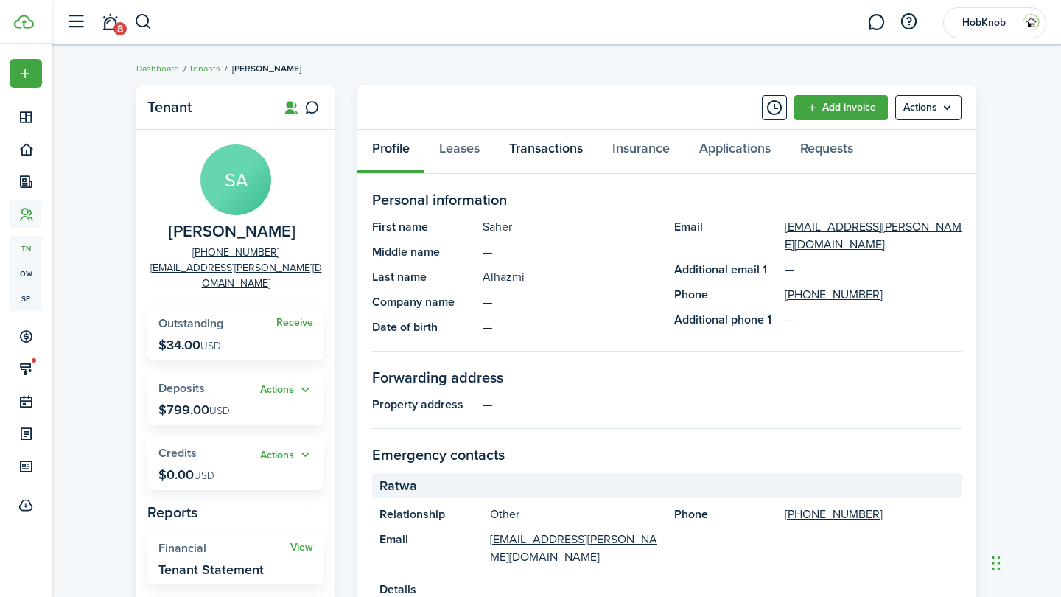
click at [545, 148] on link "Transactions" at bounding box center [545, 152] width 103 height 44
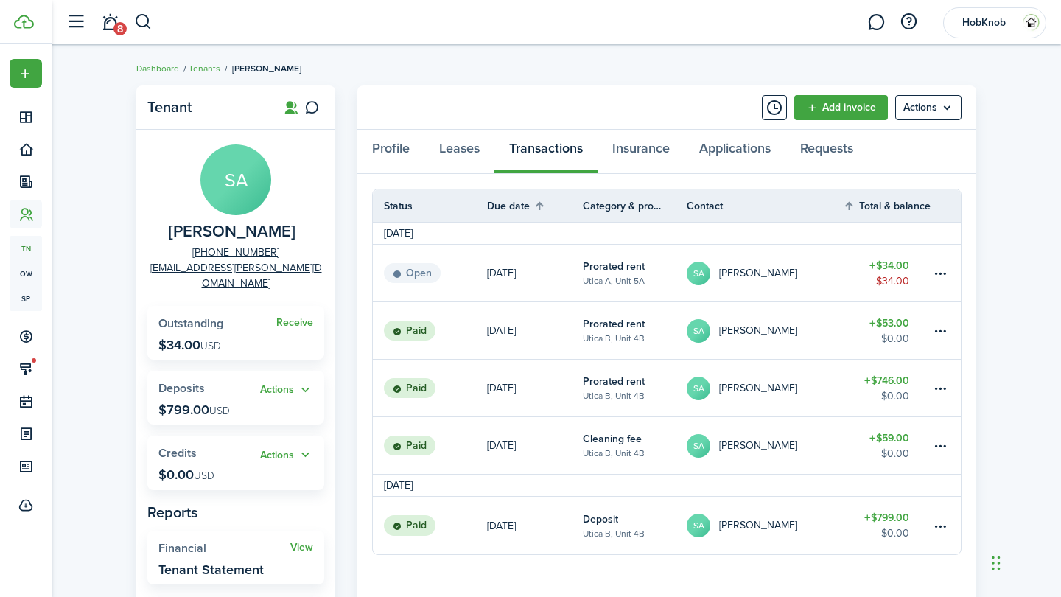
click at [902, 277] on table-amount-description "$34.00" at bounding box center [892, 280] width 33 height 15
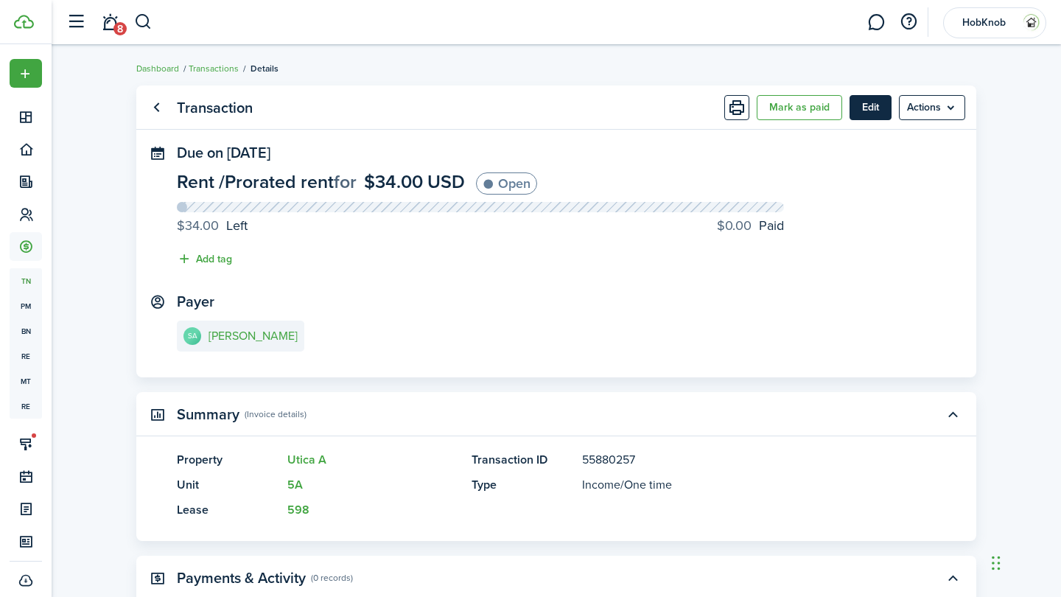
click at [864, 107] on button "Edit" at bounding box center [871, 107] width 42 height 25
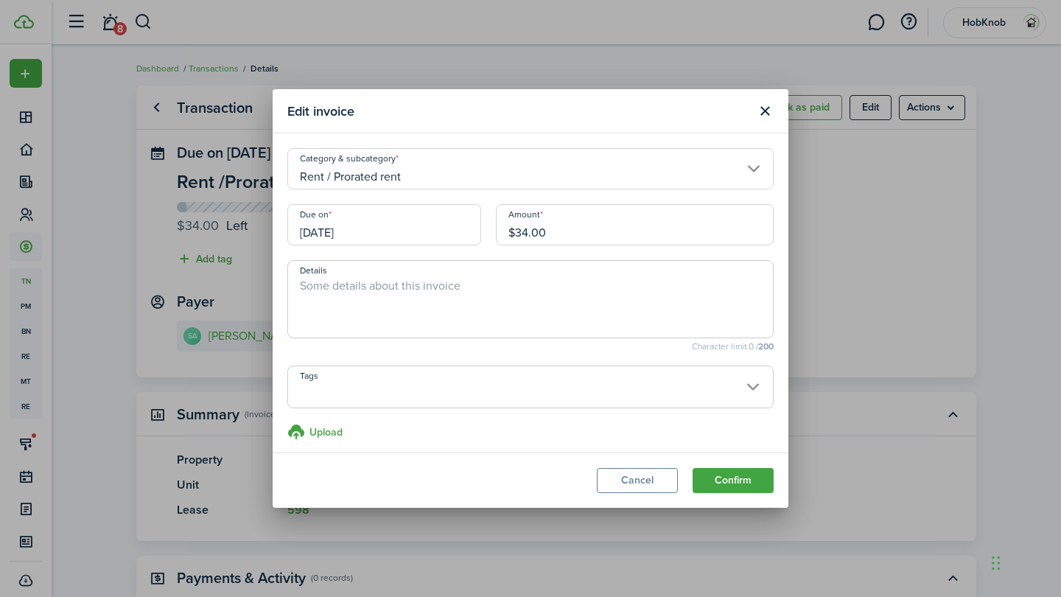
click at [440, 286] on textarea "Details" at bounding box center [530, 303] width 485 height 53
type textarea "P"
type textarea "Transfer price difference"
click at [731, 478] on button "Confirm" at bounding box center [733, 480] width 81 height 25
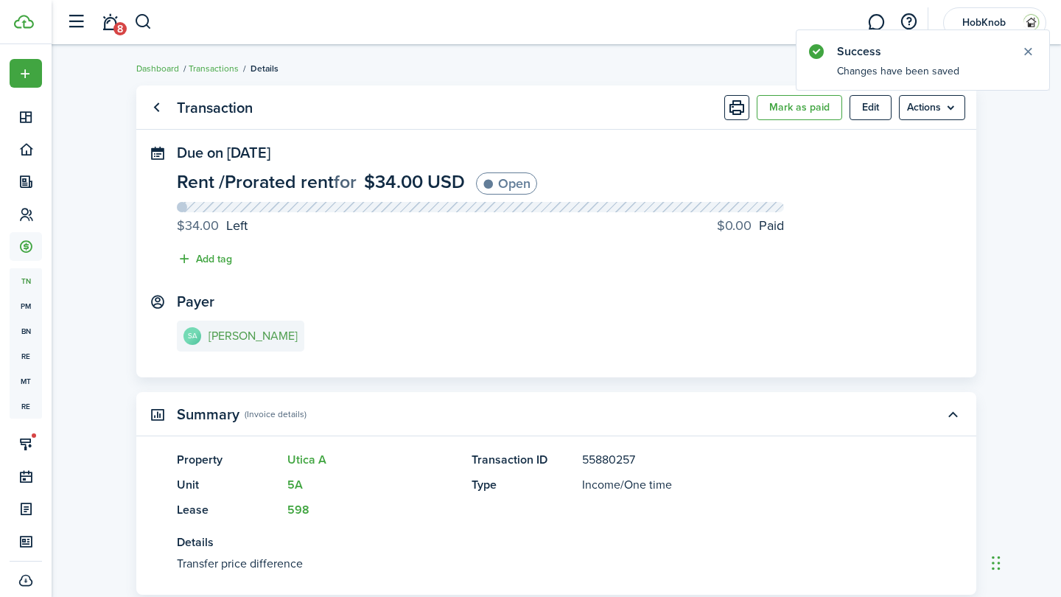
click at [254, 340] on e-details-info-title "[PERSON_NAME]" at bounding box center [253, 335] width 89 height 13
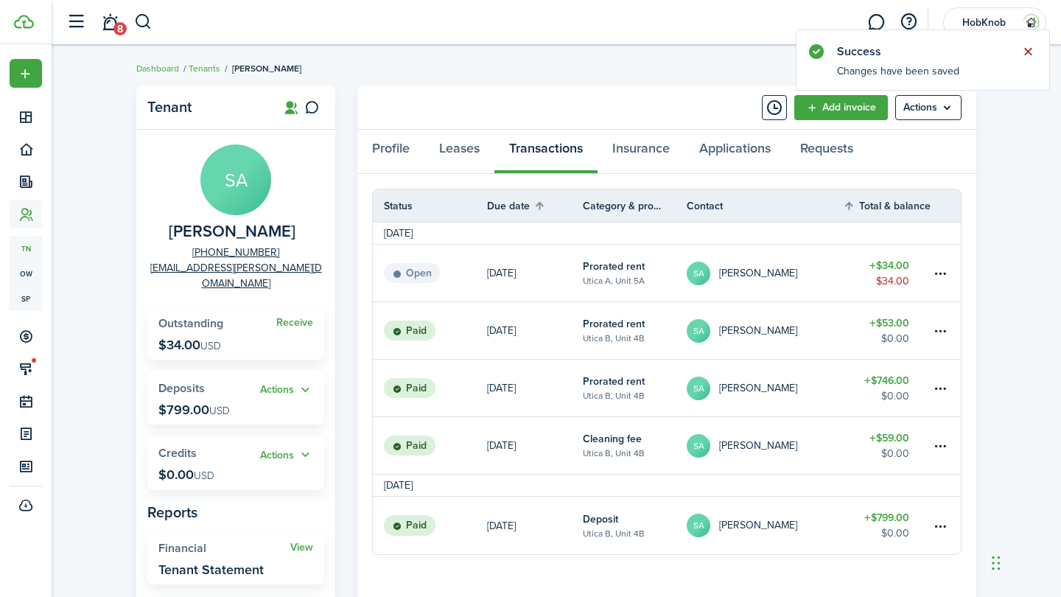
click at [1032, 51] on button "Close notify" at bounding box center [1028, 51] width 21 height 21
